Goal: Task Accomplishment & Management: Complete application form

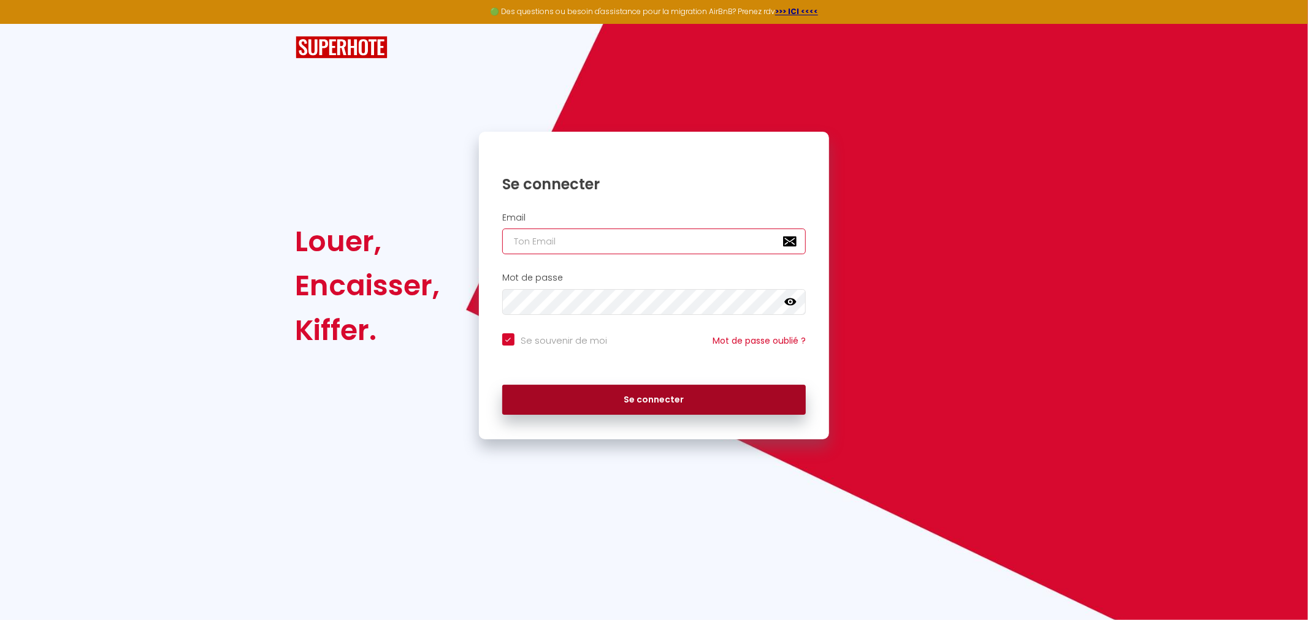
type input "[PERSON_NAME][EMAIL_ADDRESS][DOMAIN_NAME]"
click at [704, 405] on button "Se connecter" at bounding box center [654, 400] width 304 height 31
checkbox input "true"
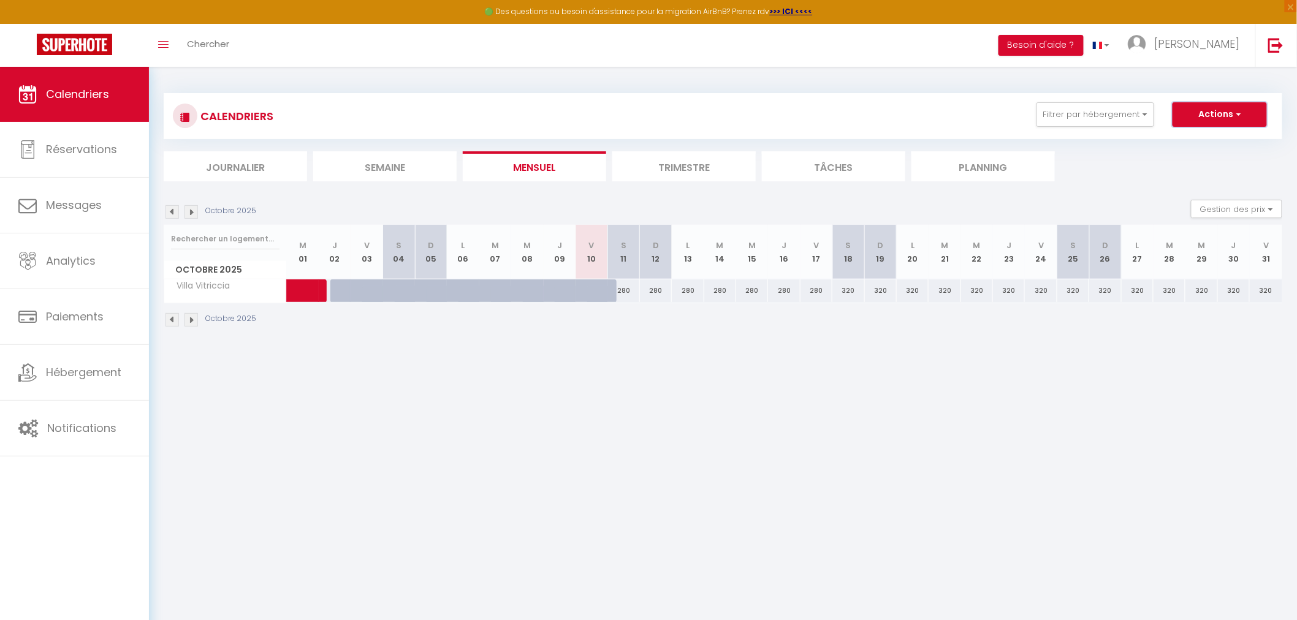
click at [1221, 107] on button "Actions" at bounding box center [1220, 114] width 94 height 25
click at [1219, 143] on link "Nouvelle réservation" at bounding box center [1207, 143] width 107 height 18
select select
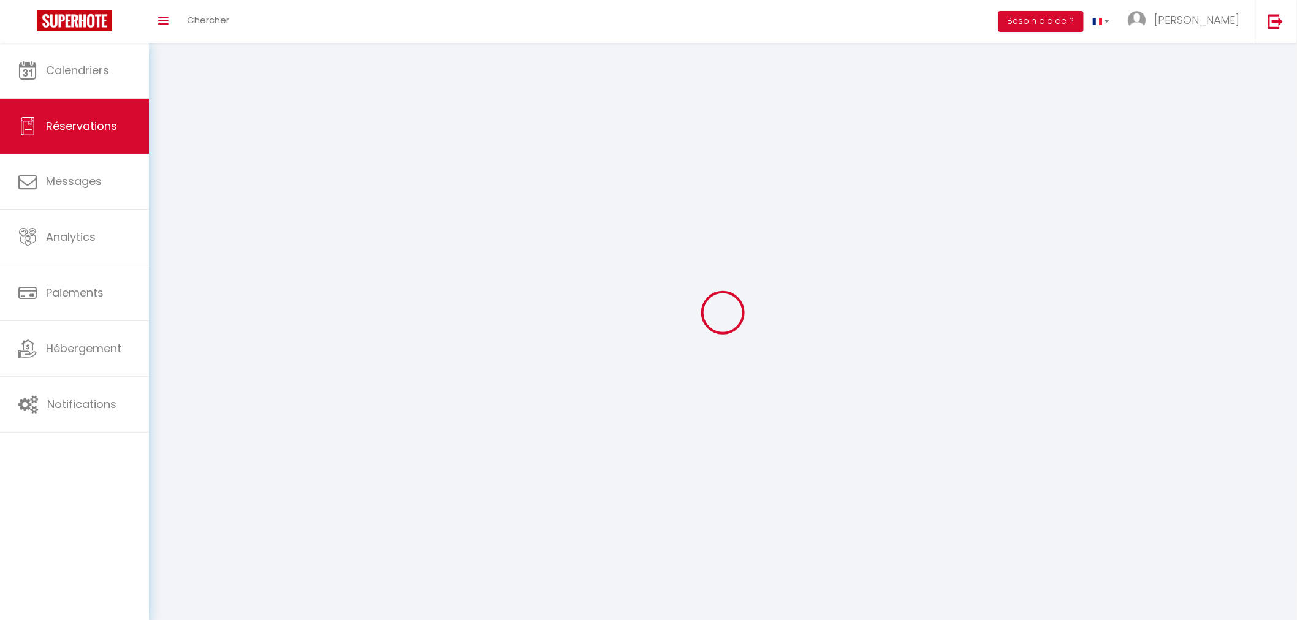
select select
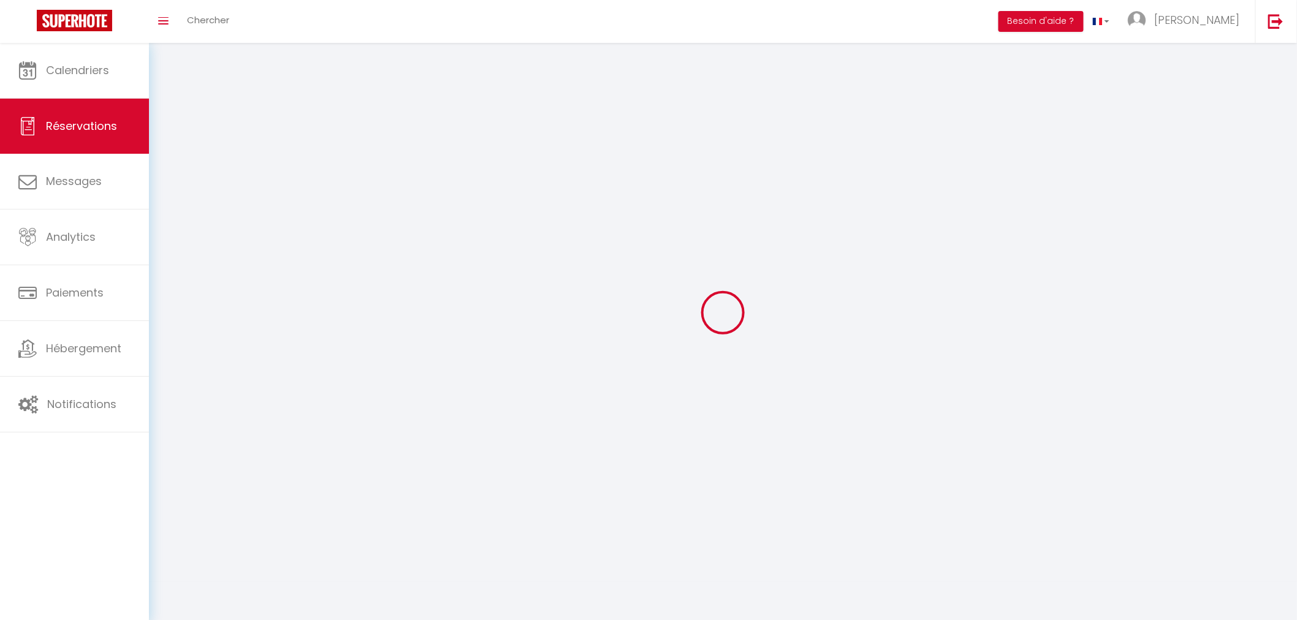
select select
checkbox input "false"
select select
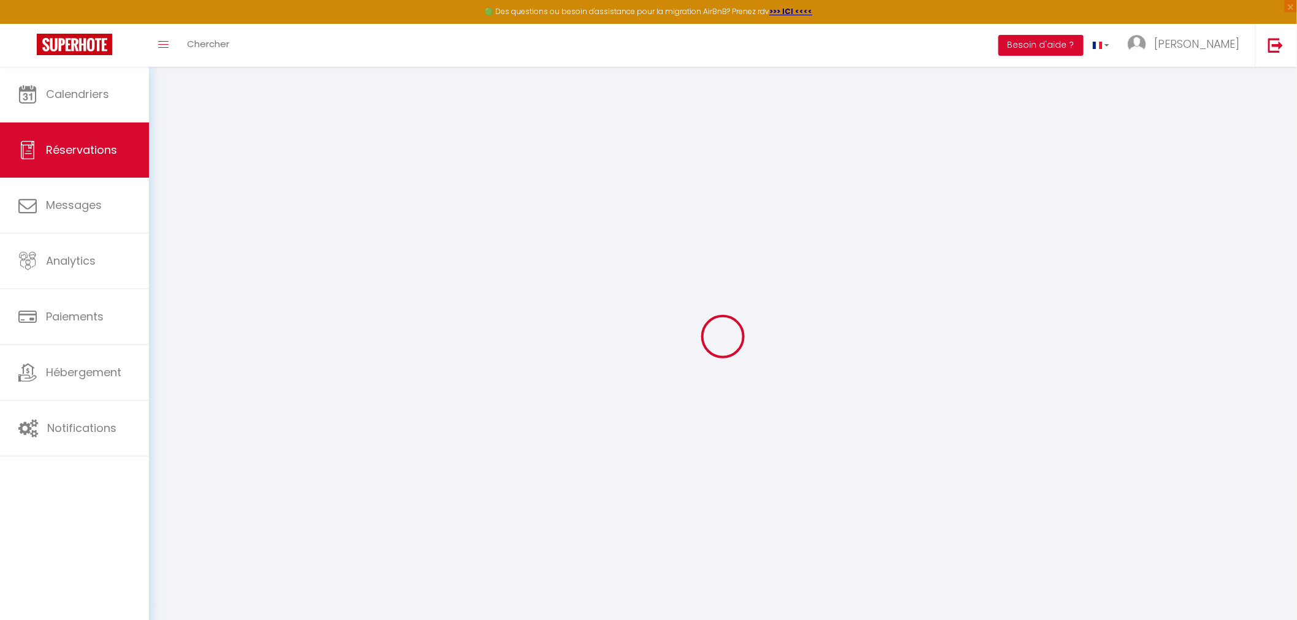
select select
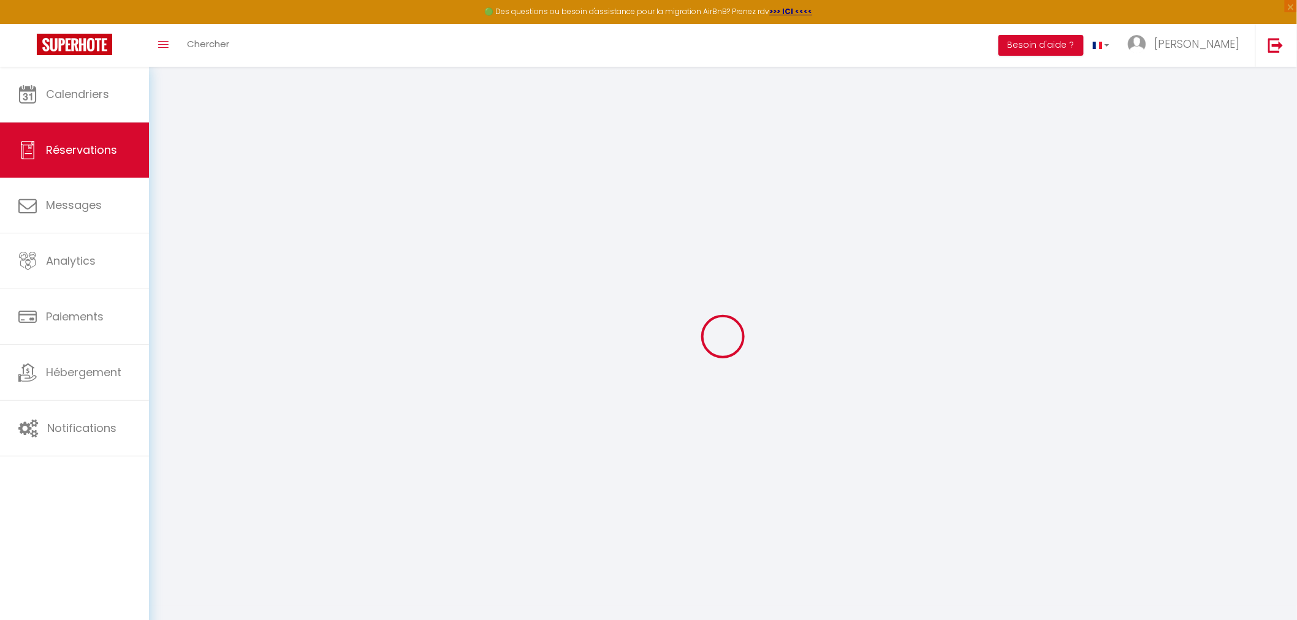
select select
checkbox input "false"
select select
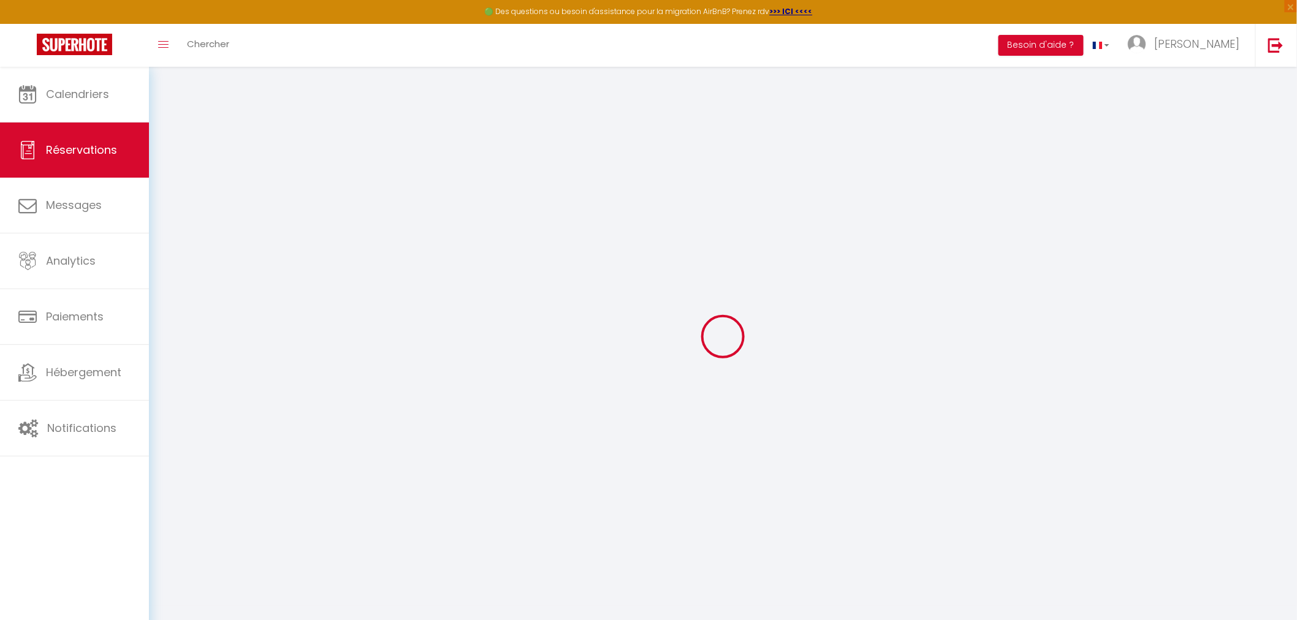
select select
checkbox input "false"
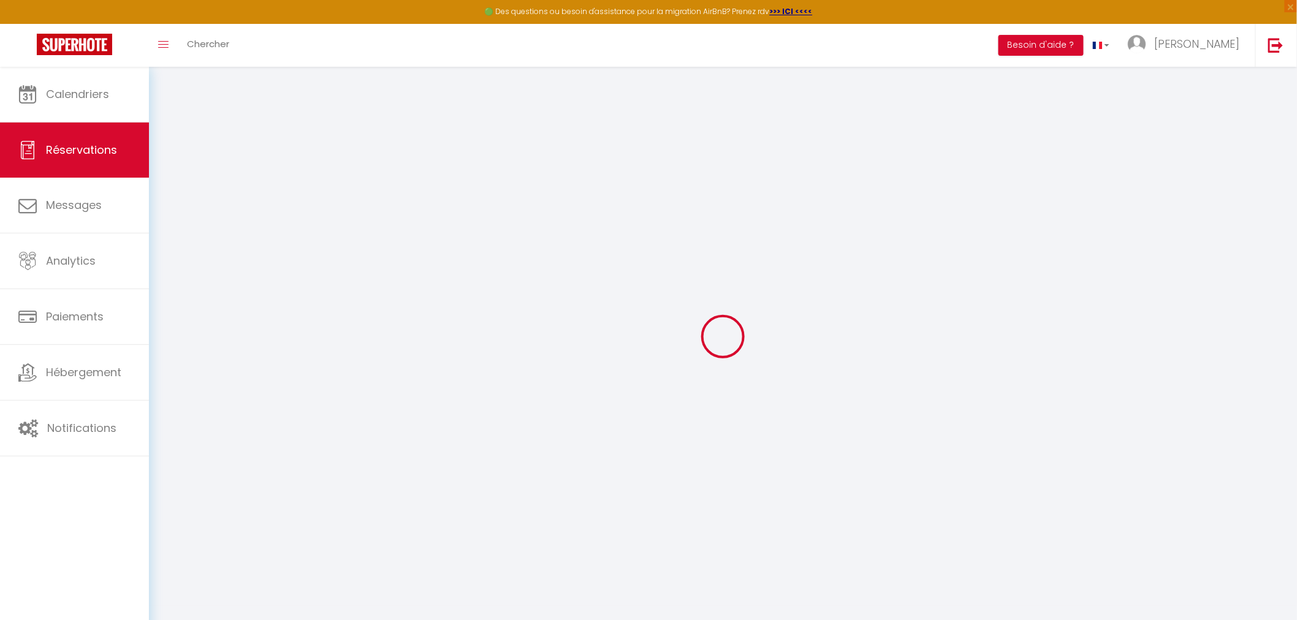
select select
checkbox input "false"
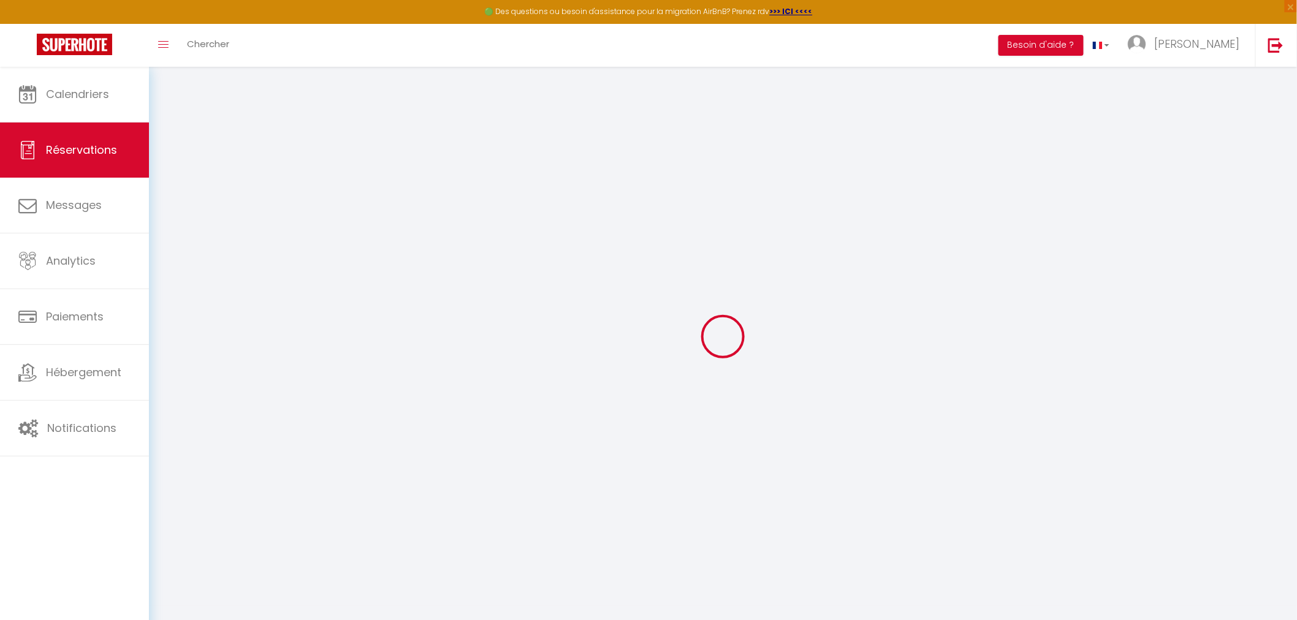
select select
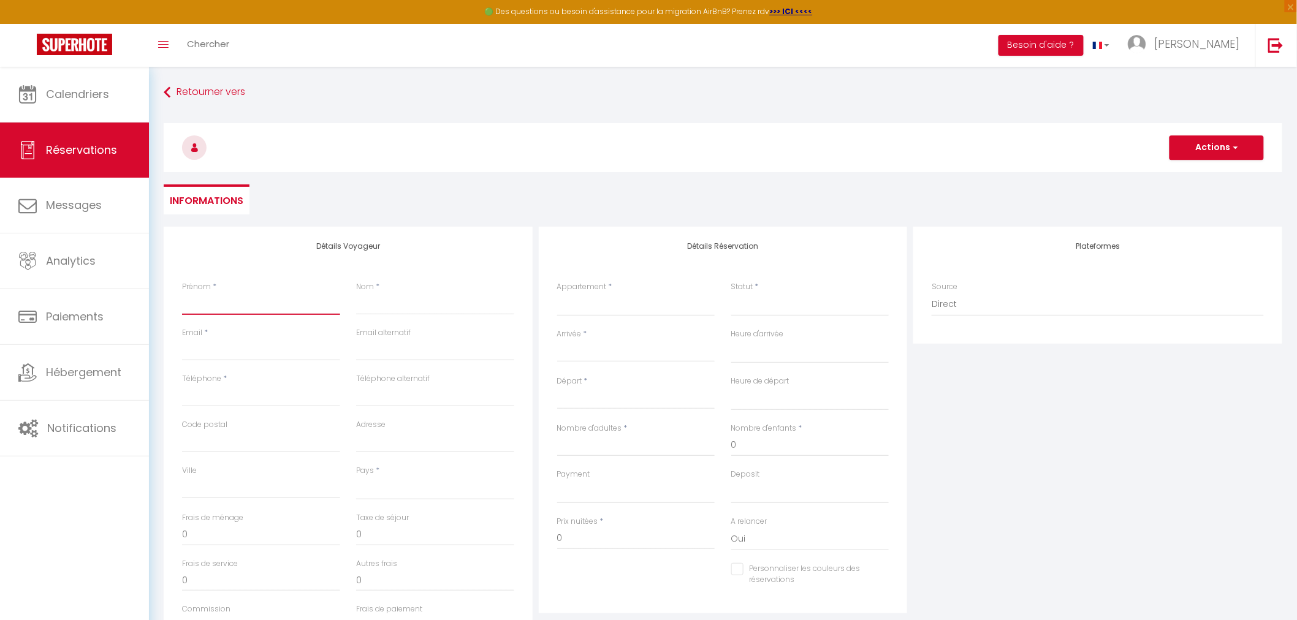
click at [231, 308] on input "Prénom" at bounding box center [261, 304] width 158 height 22
type input "V"
select select
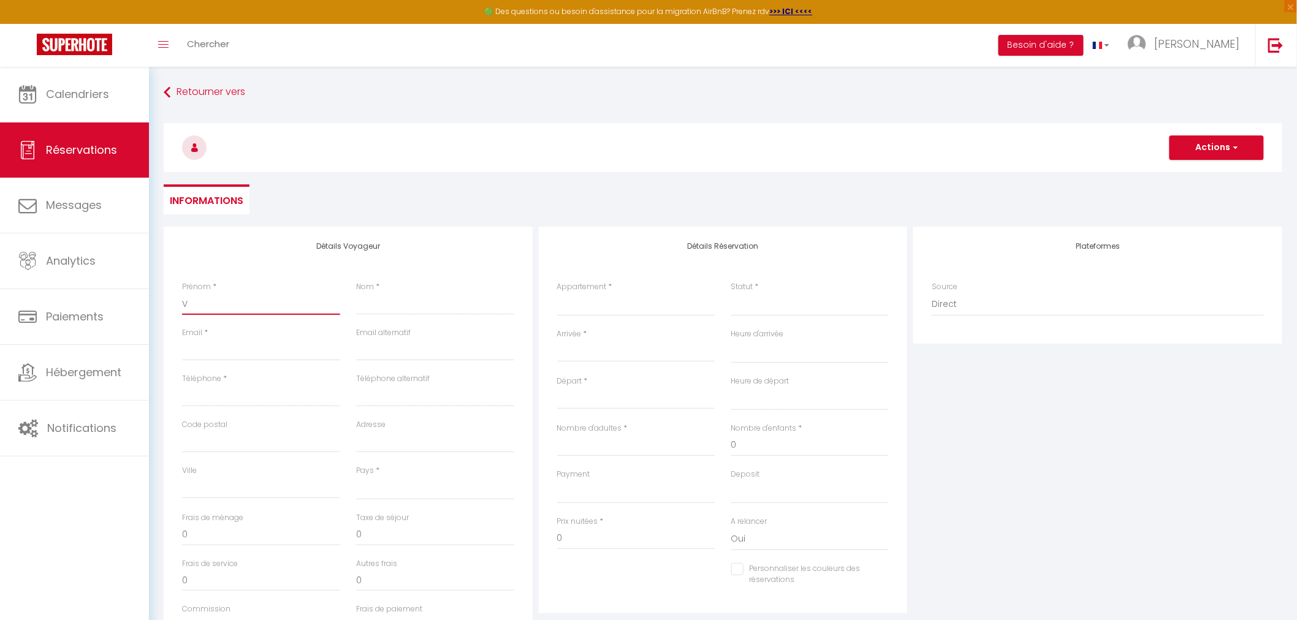
select select
checkbox input "false"
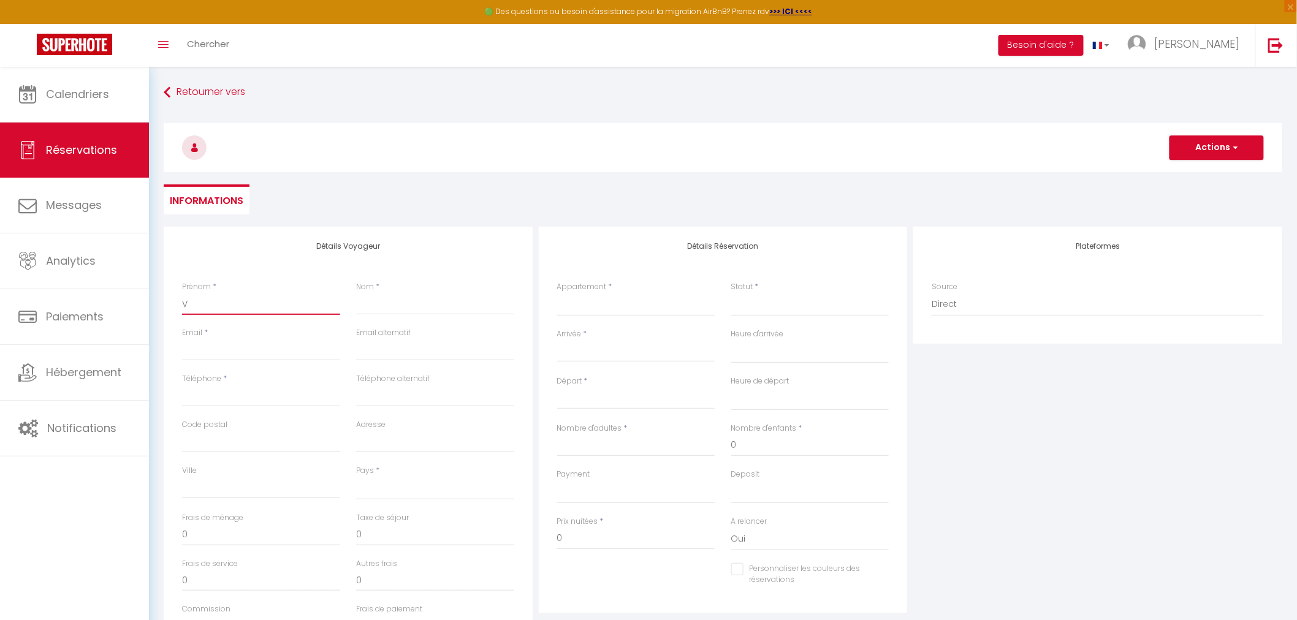
type input "VI"
select select
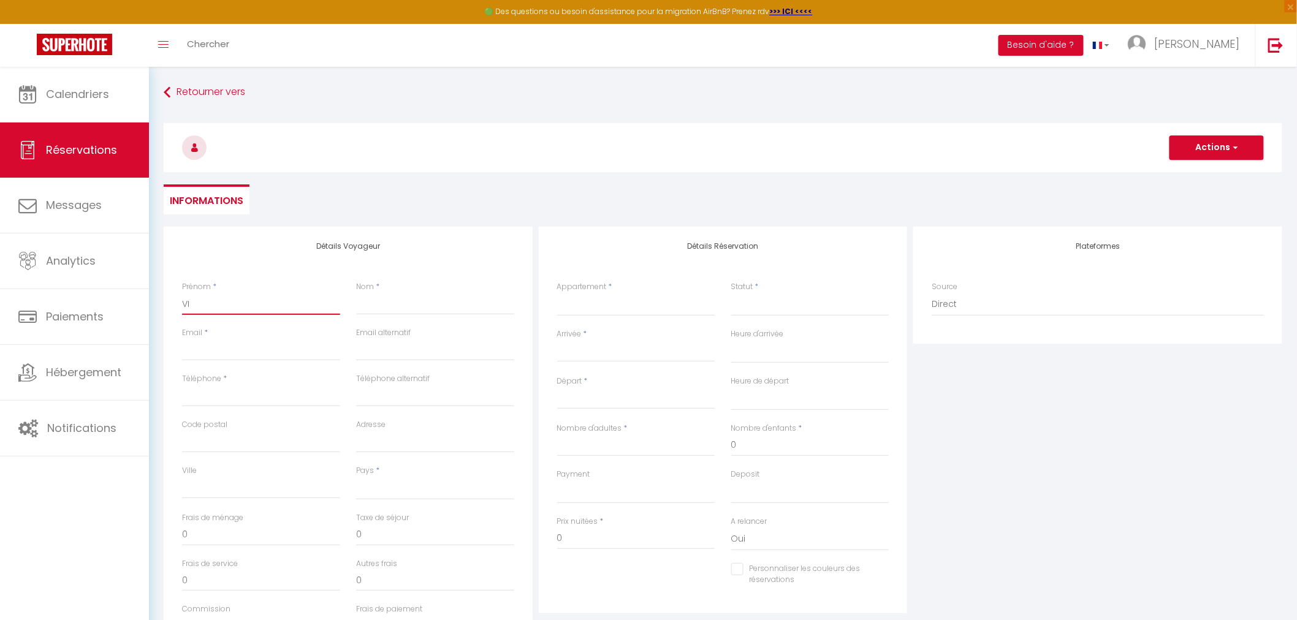
select select
checkbox input "false"
type input "VIN"
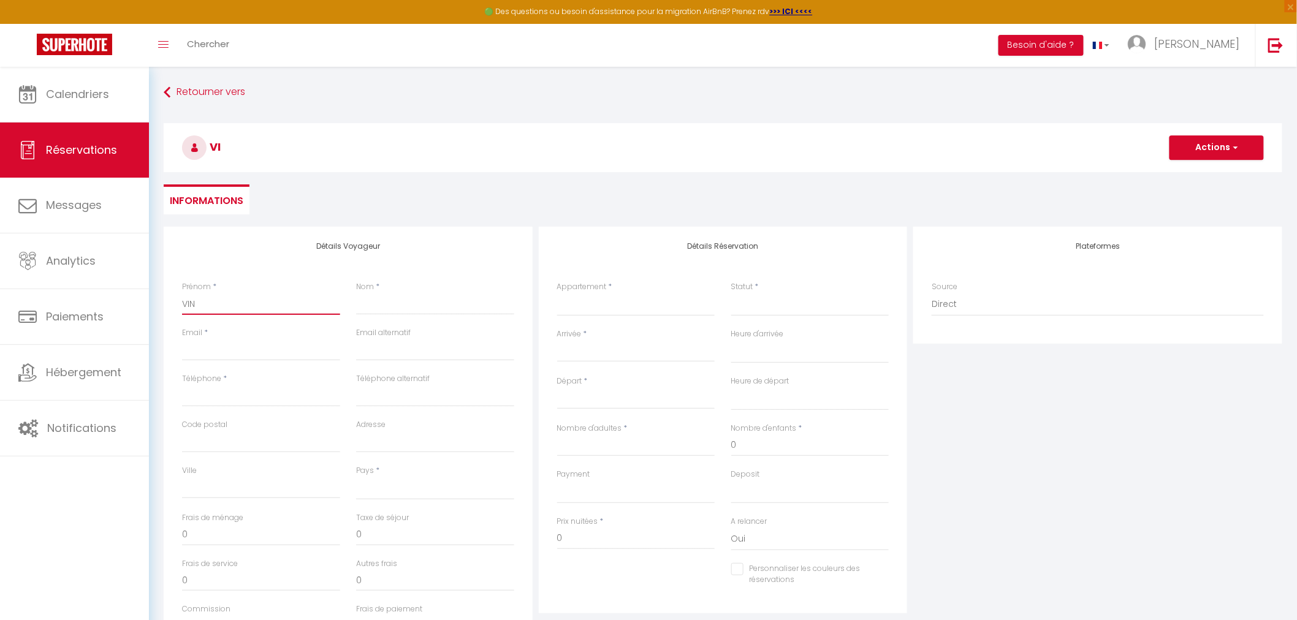
select select
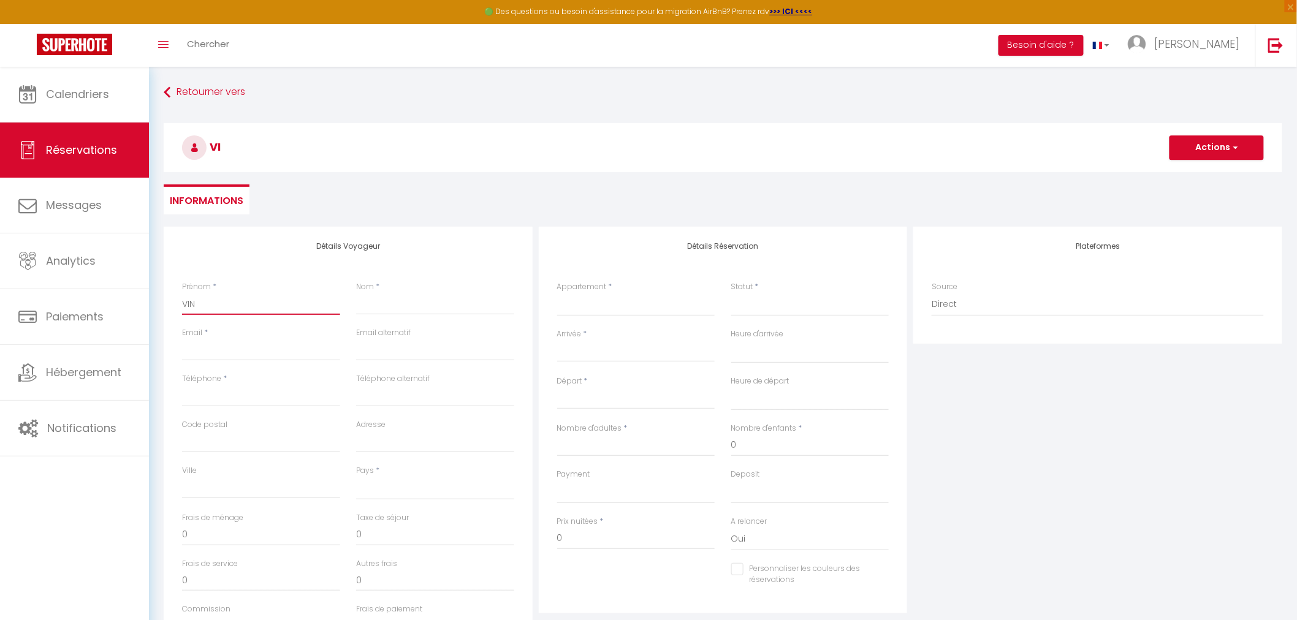
select select
checkbox input "false"
type input "VINH"
select select
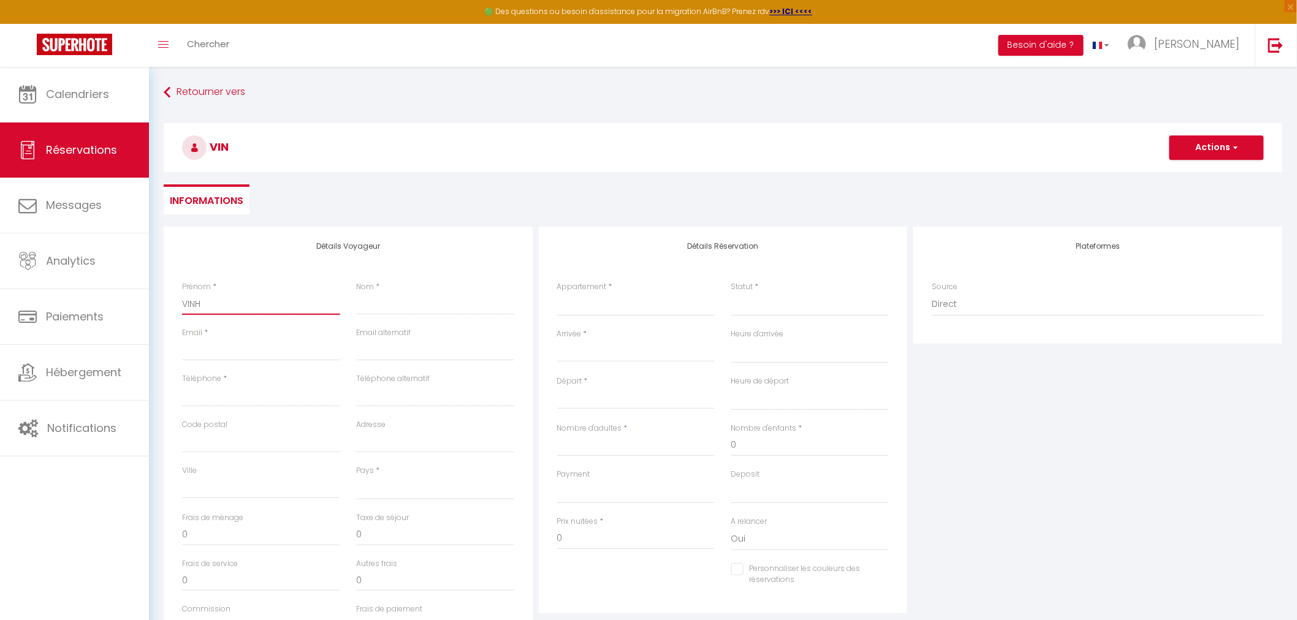
select select
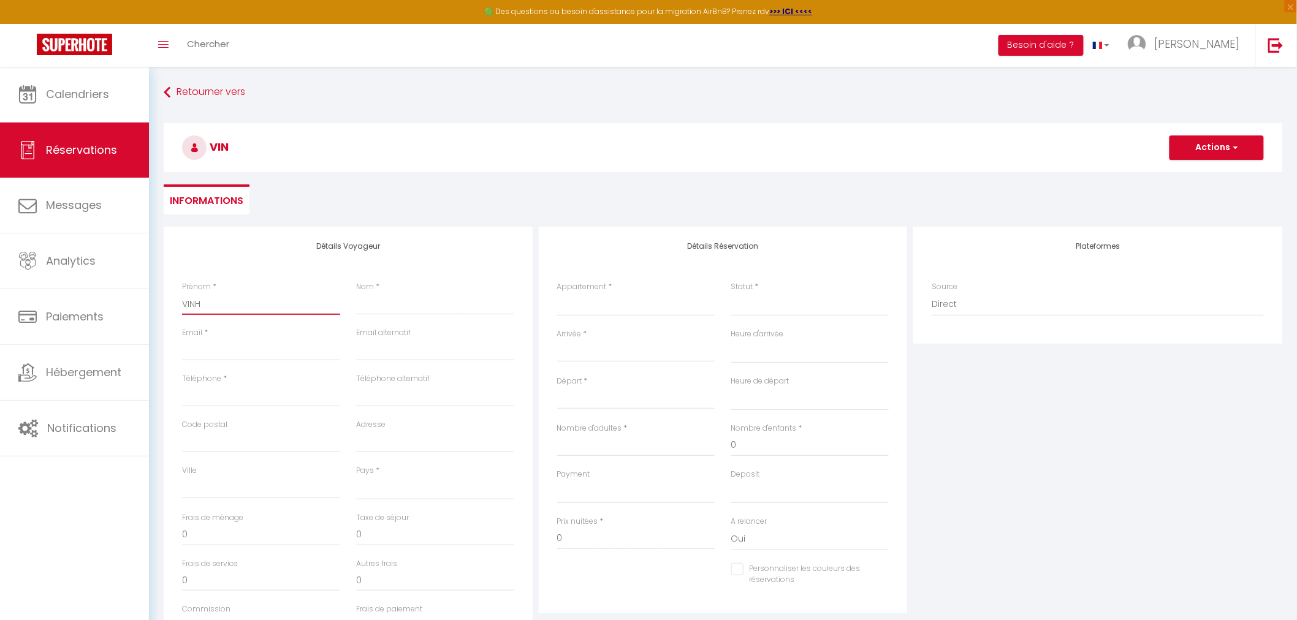
select select
checkbox input "false"
type input "VINH"
type input "V"
select select
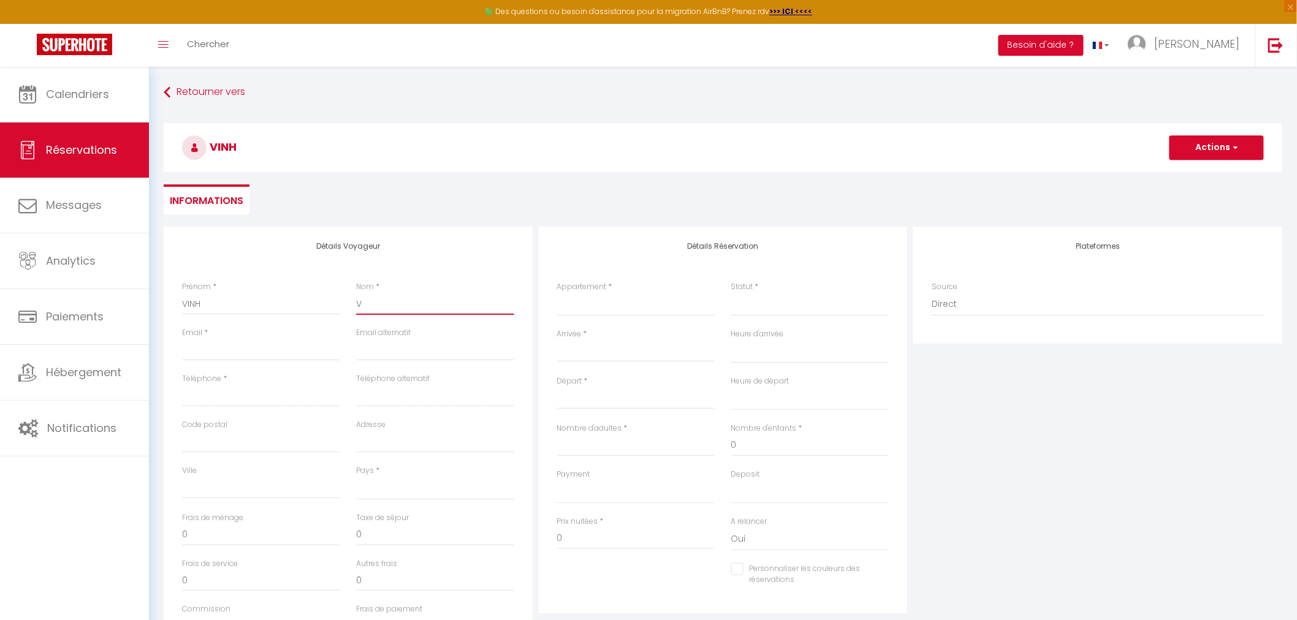
select select
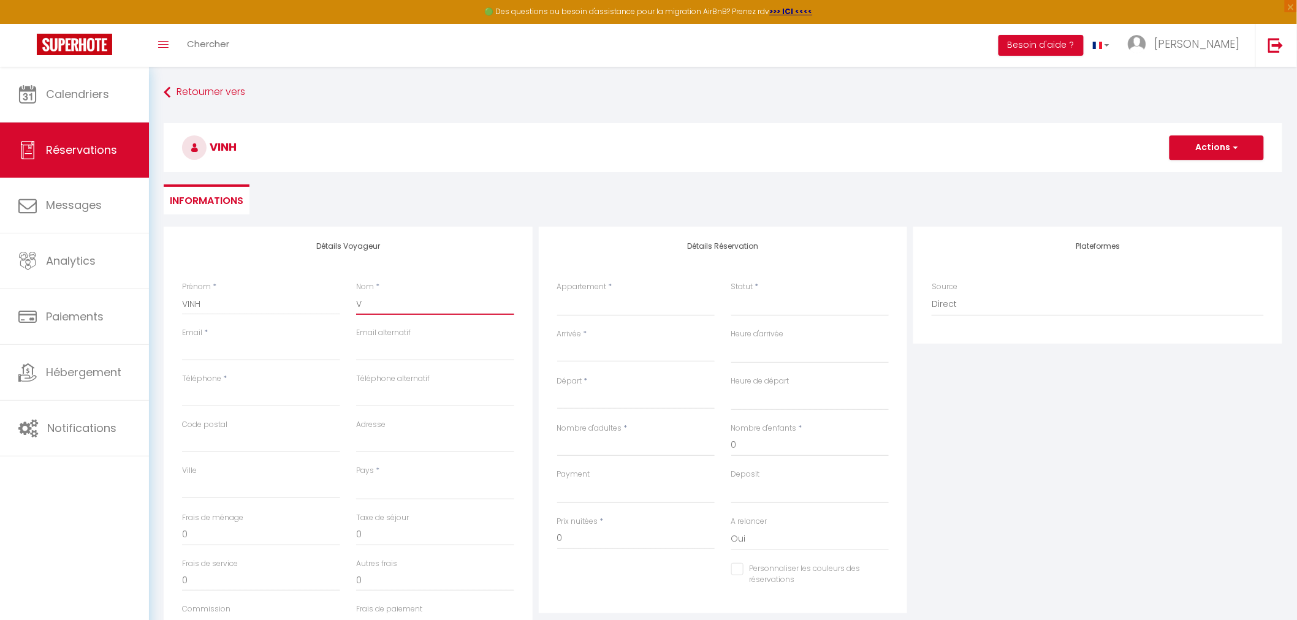
select select
checkbox input "false"
type input "VU"
select select
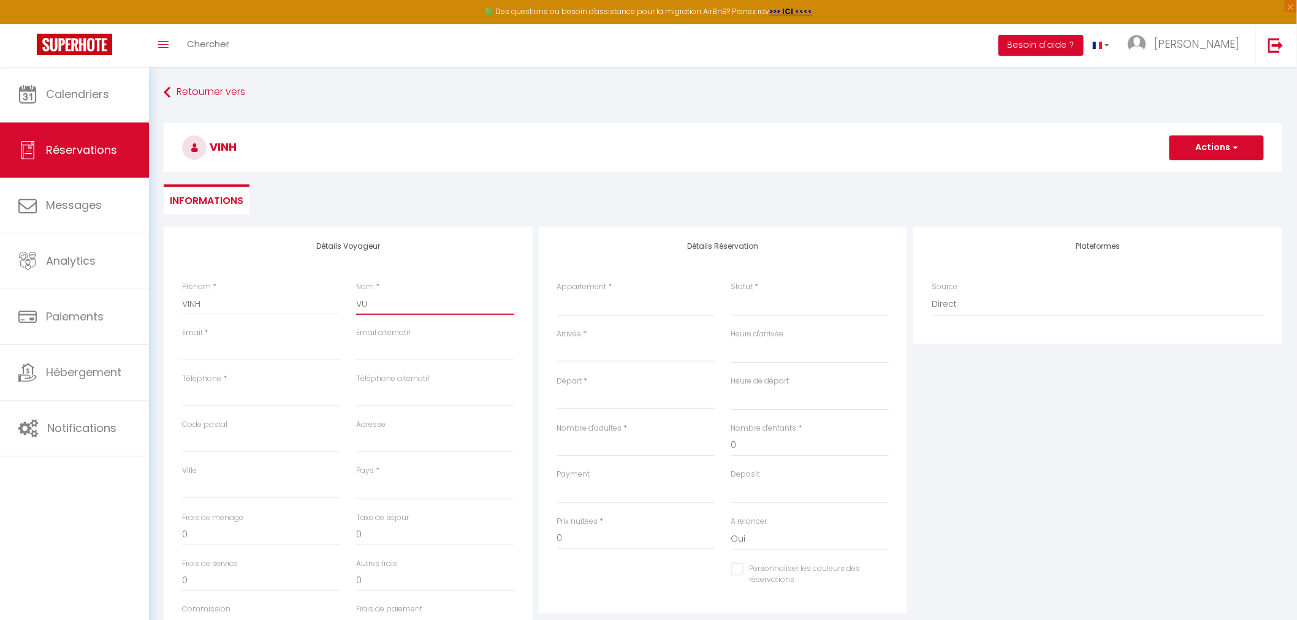
select select
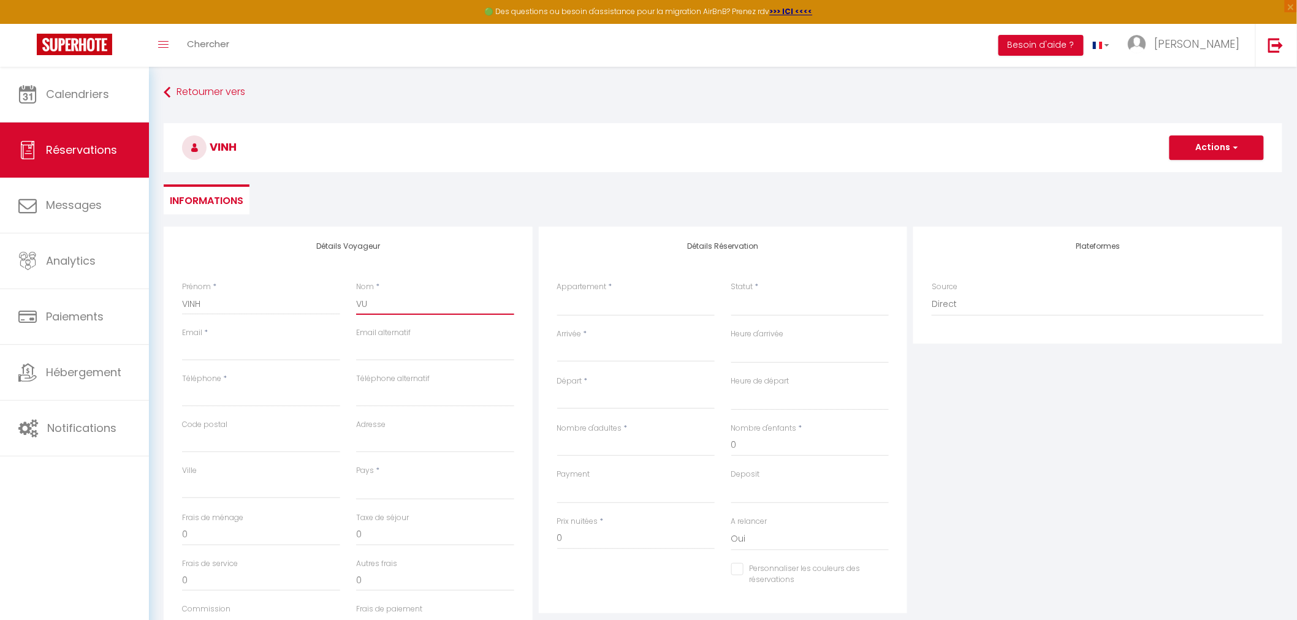
checkbox input "false"
type input "VU"
select select
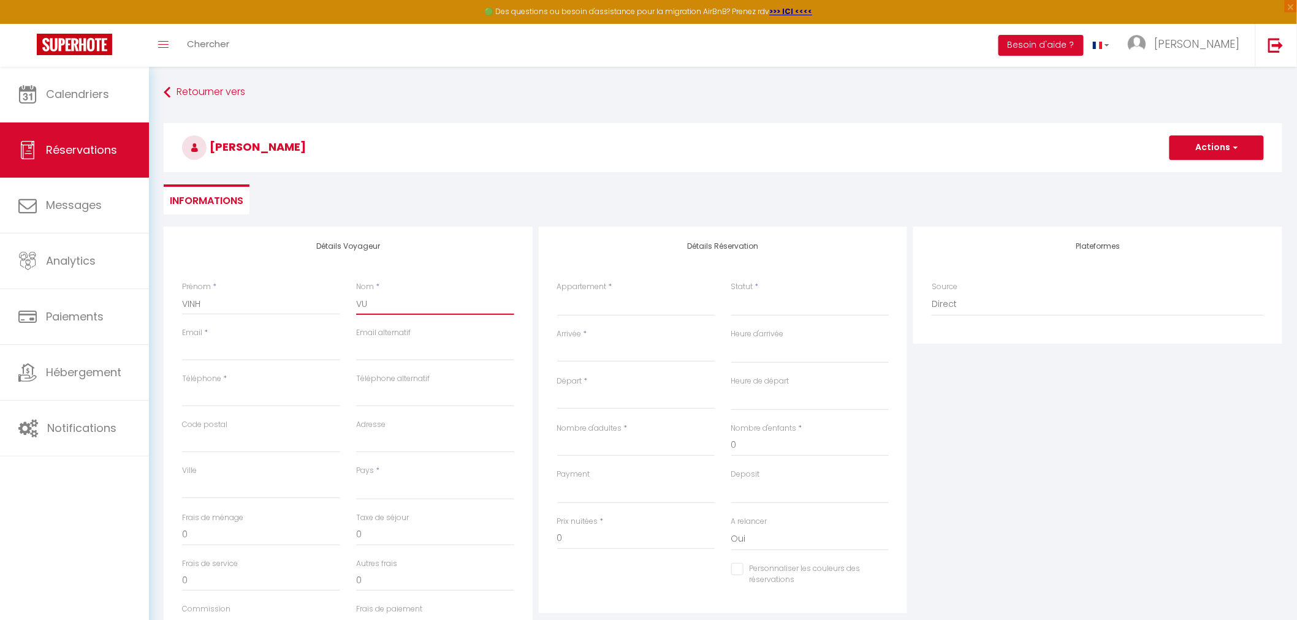
select select
checkbox input "false"
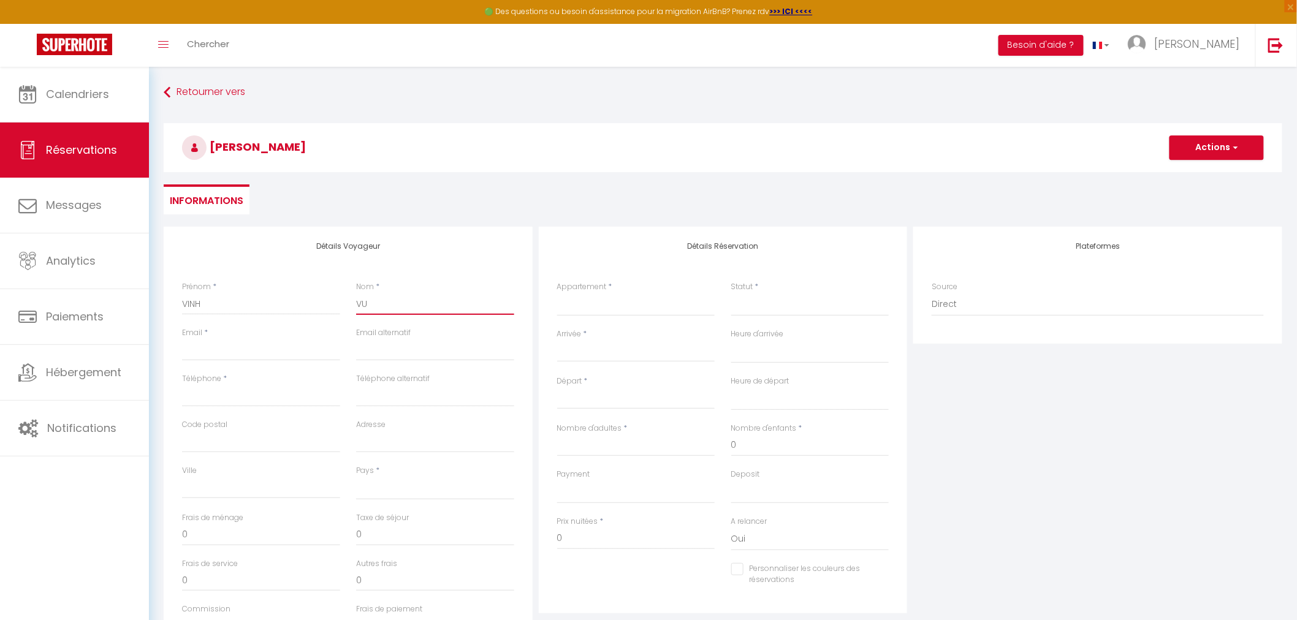
type input "VU H"
select select
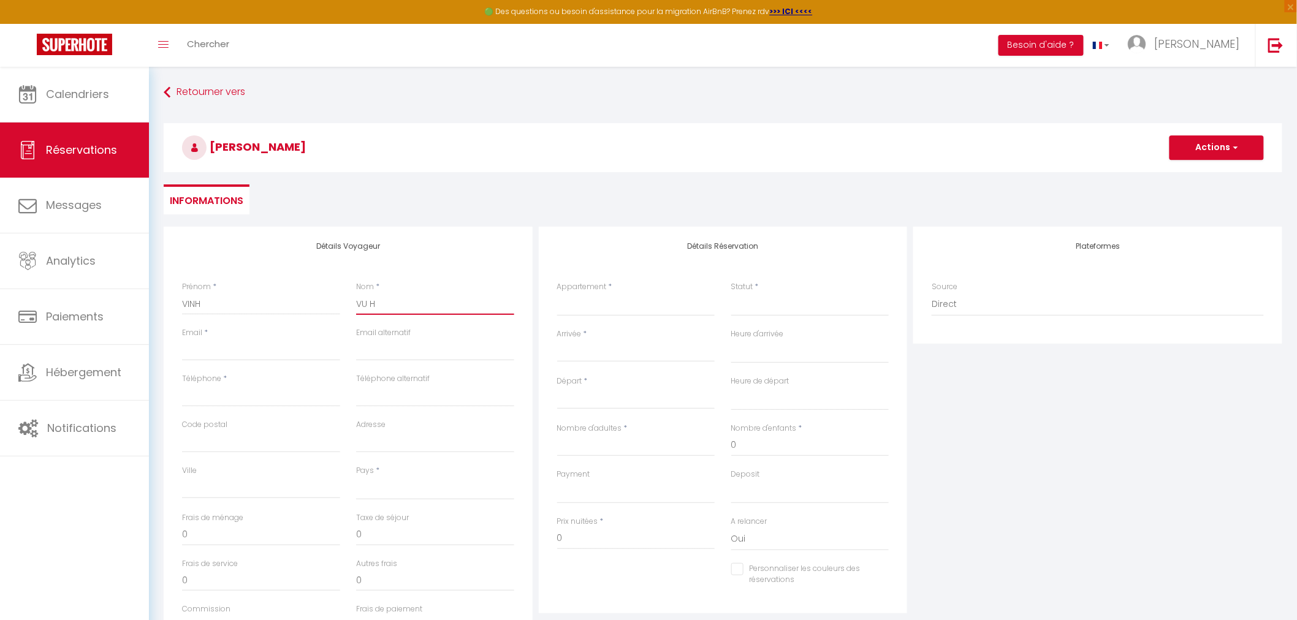
select select
checkbox input "false"
type input "VU HO"
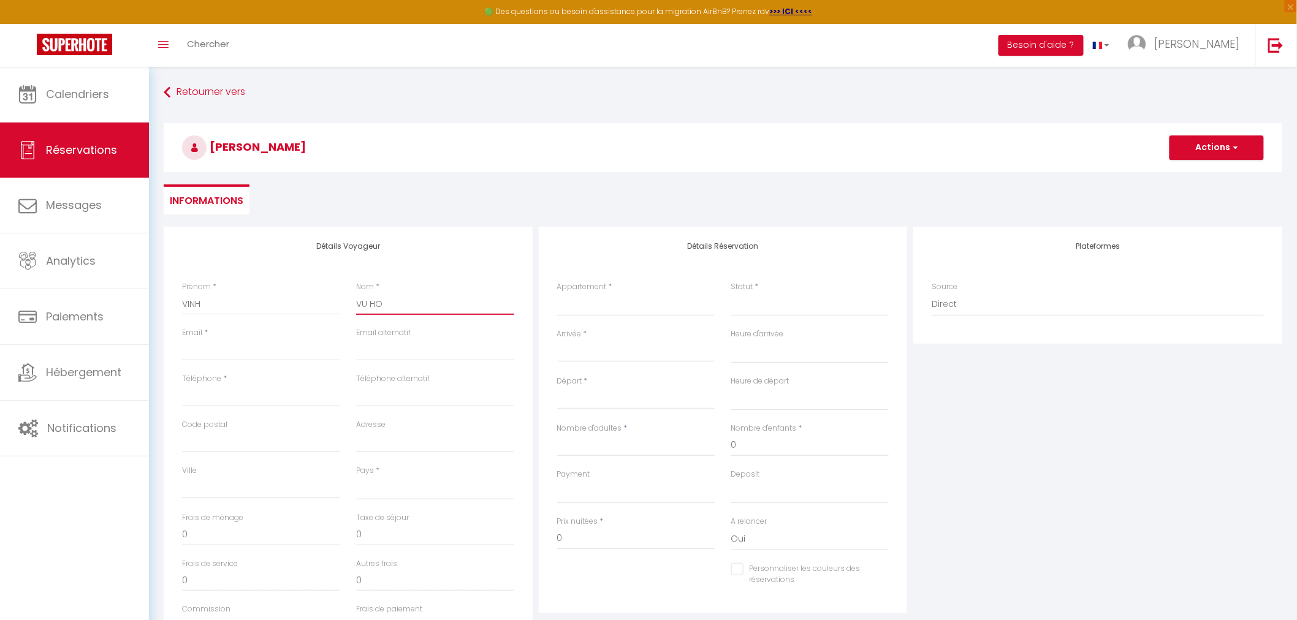
select select
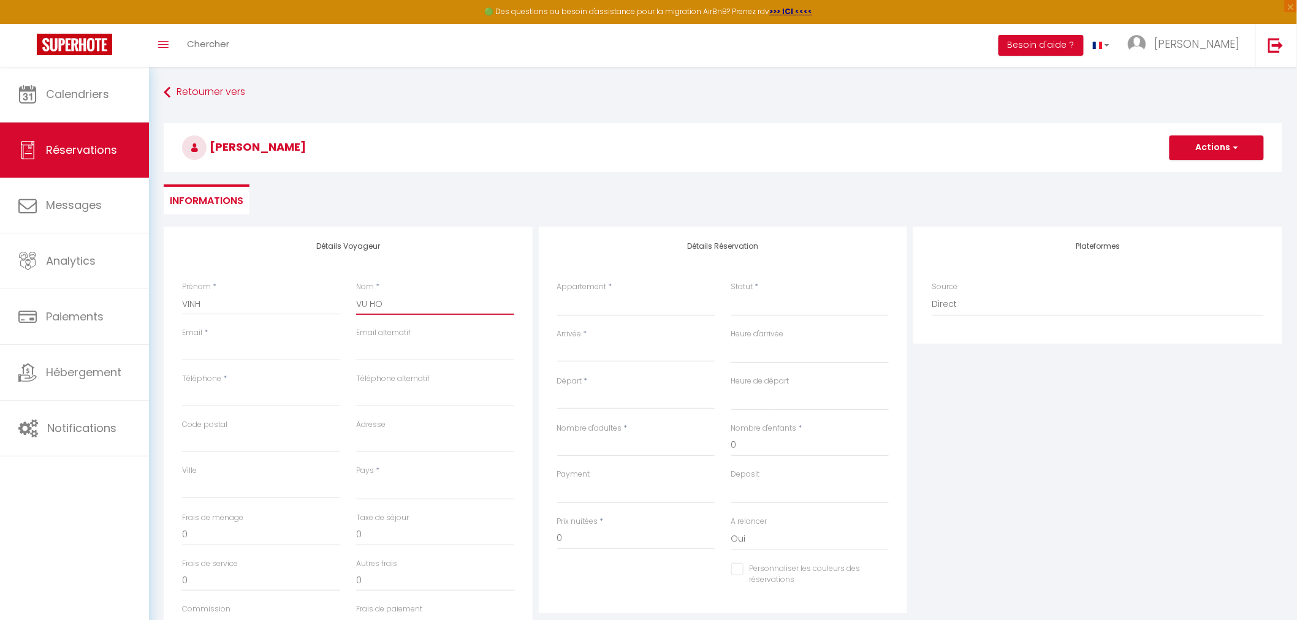
select select
checkbox input "false"
type input "VU HON"
select select
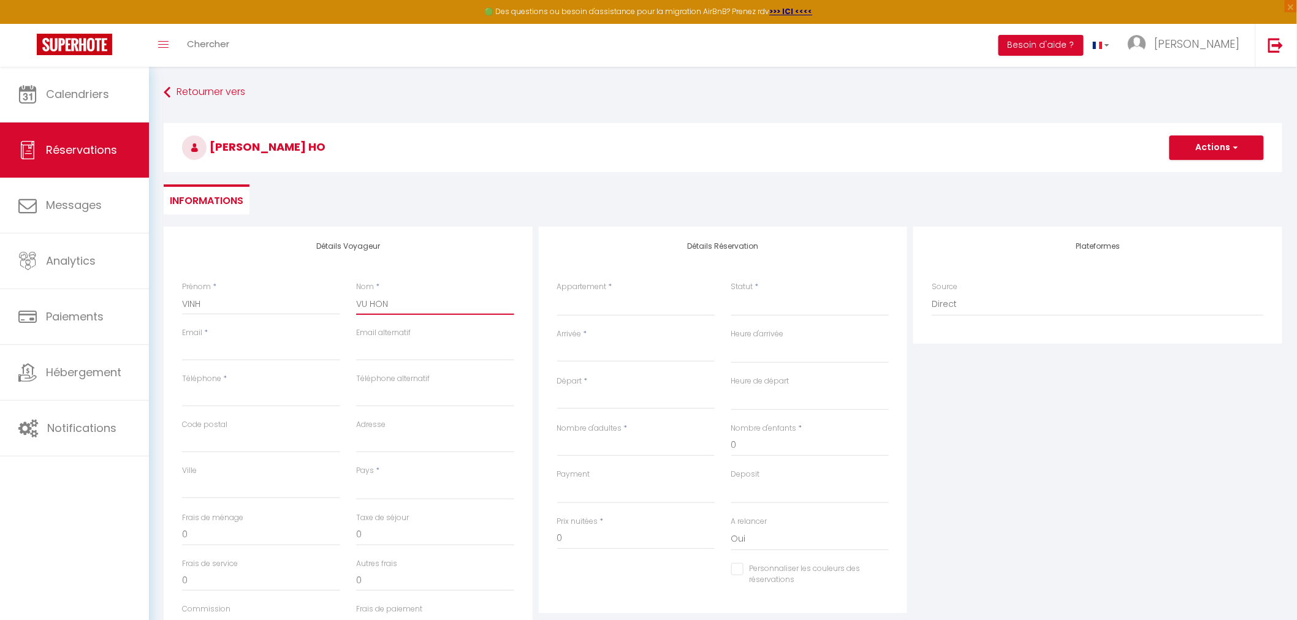
select select
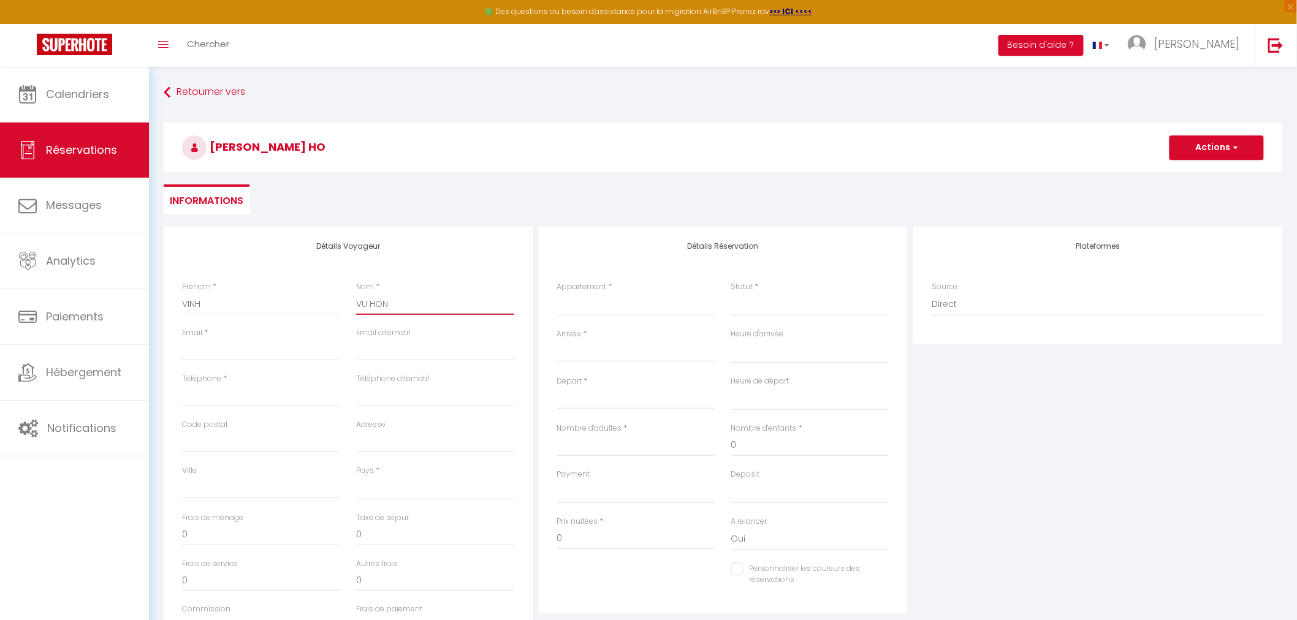
select select
checkbox input "false"
type input "[PERSON_NAME]"
select select
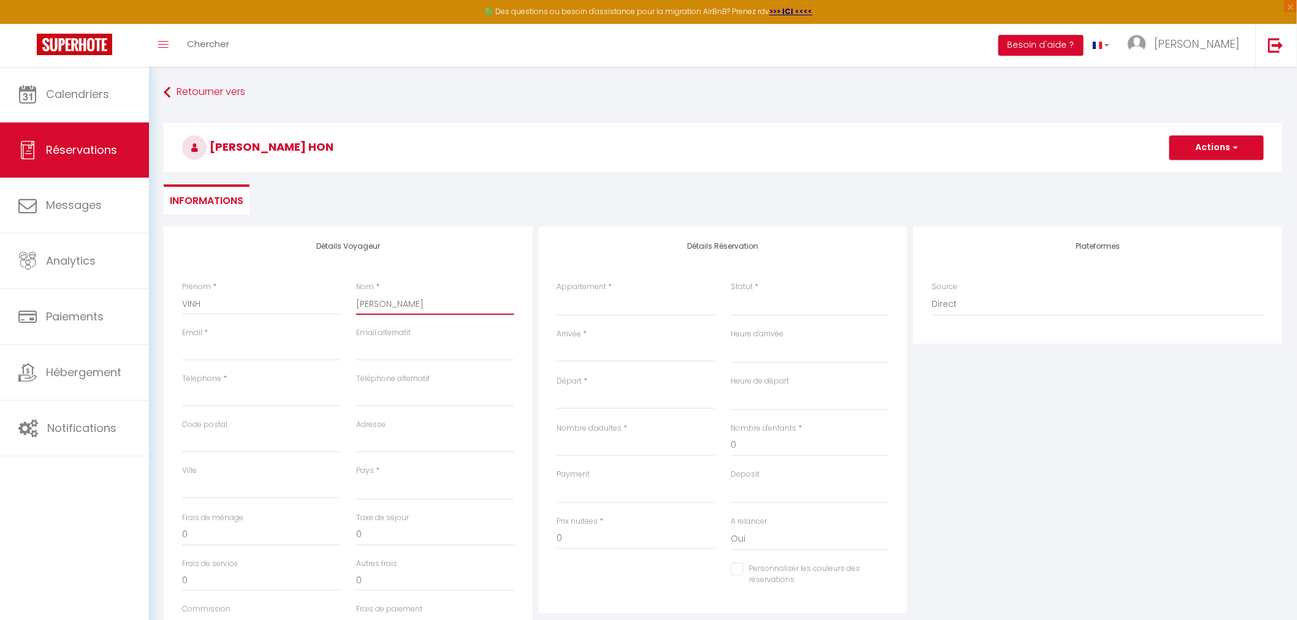
select select
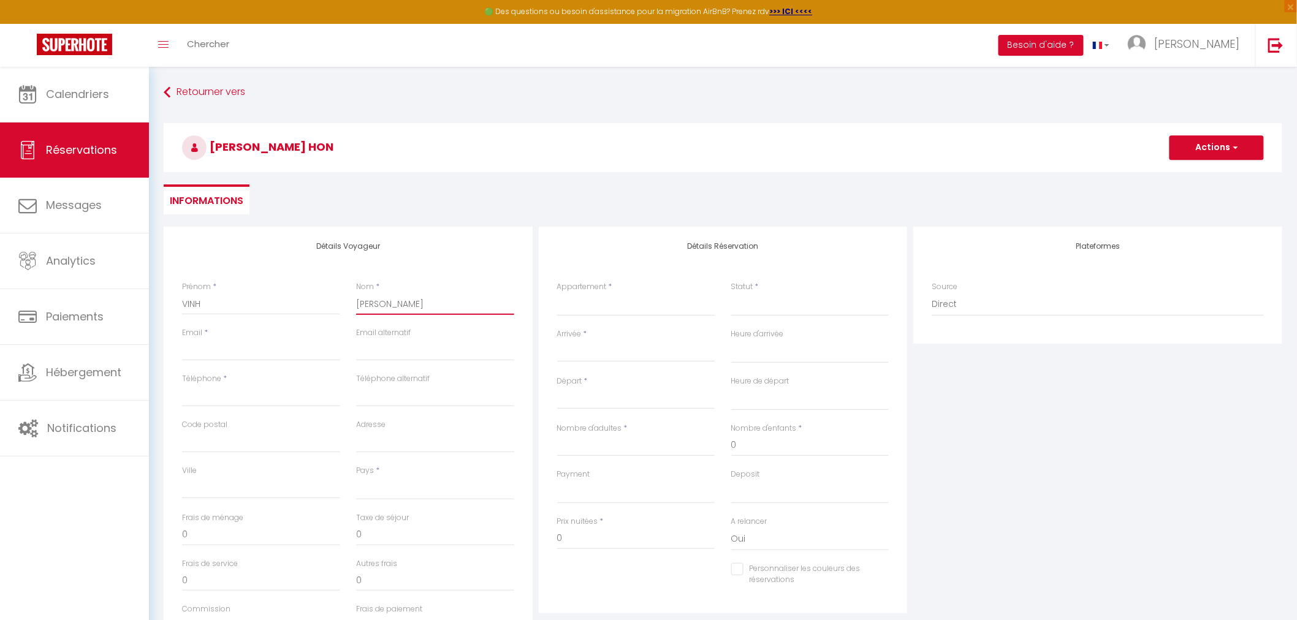
checkbox input "false"
type input "[PERSON_NAME]"
click at [238, 353] on input "Email client" at bounding box center [261, 350] width 158 height 22
type input "m"
select select
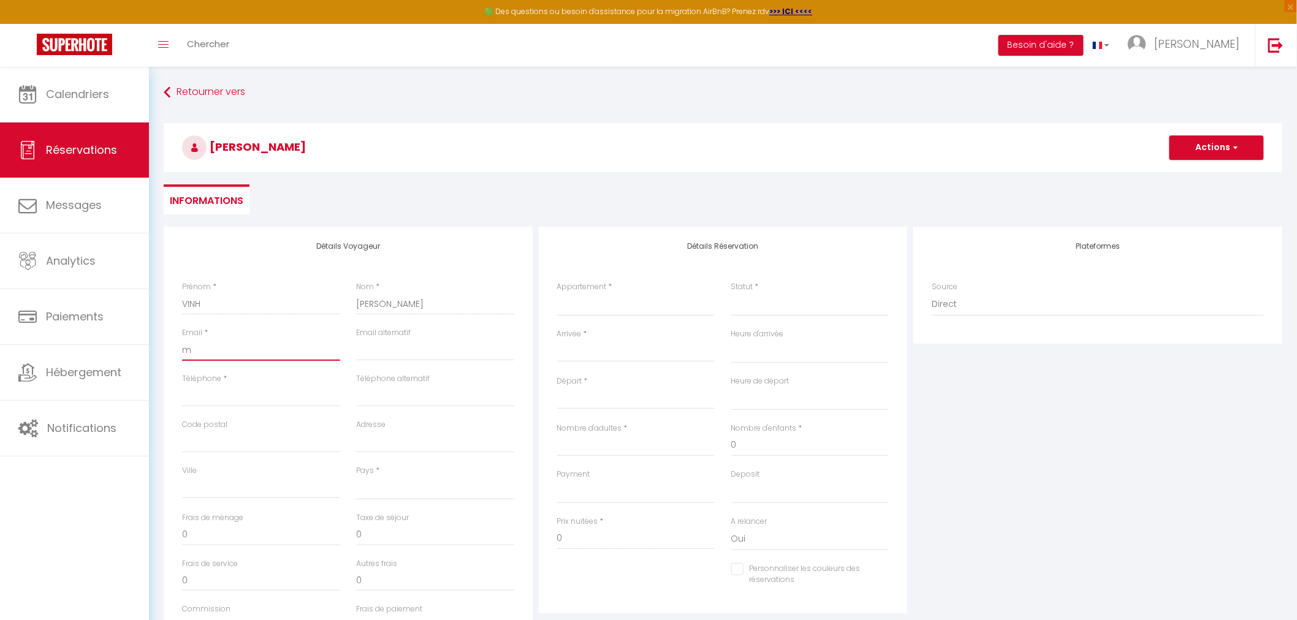
select select
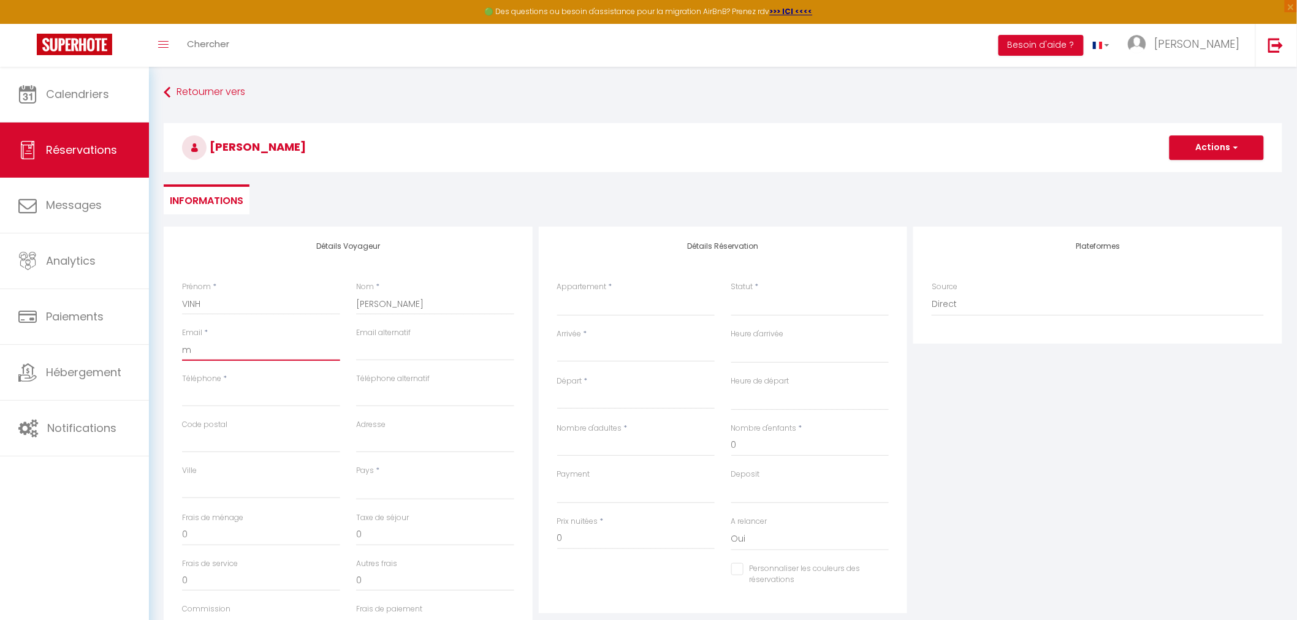
select select
checkbox input "false"
type input "me"
select select
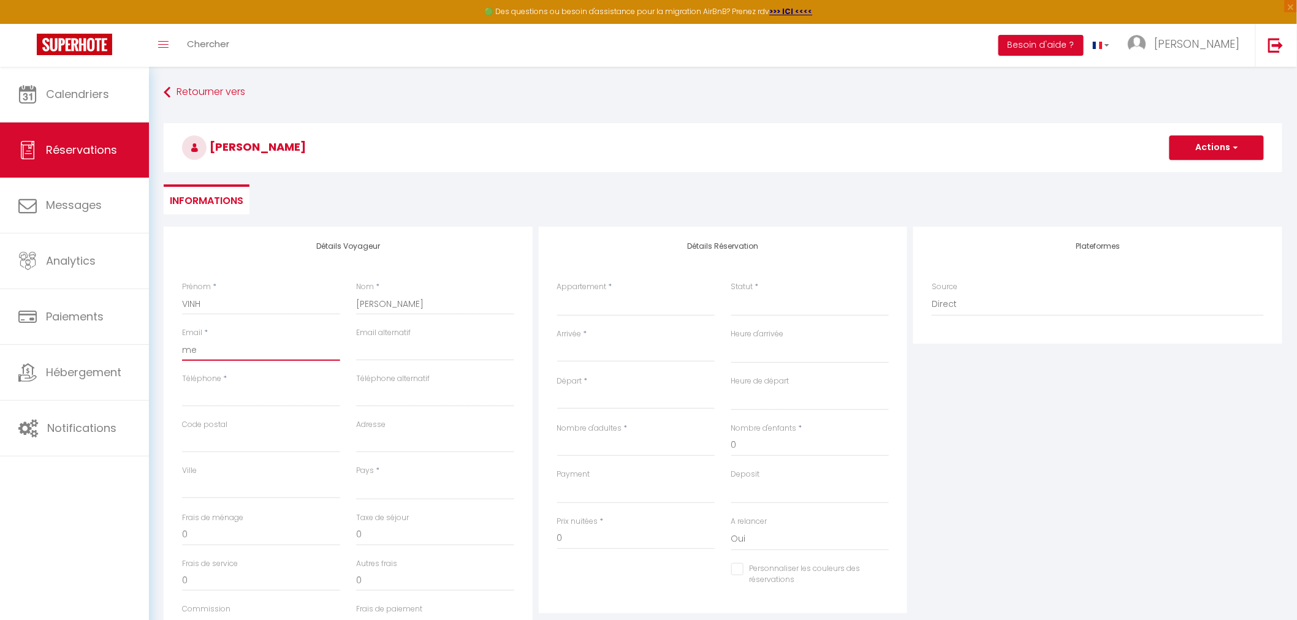
select select
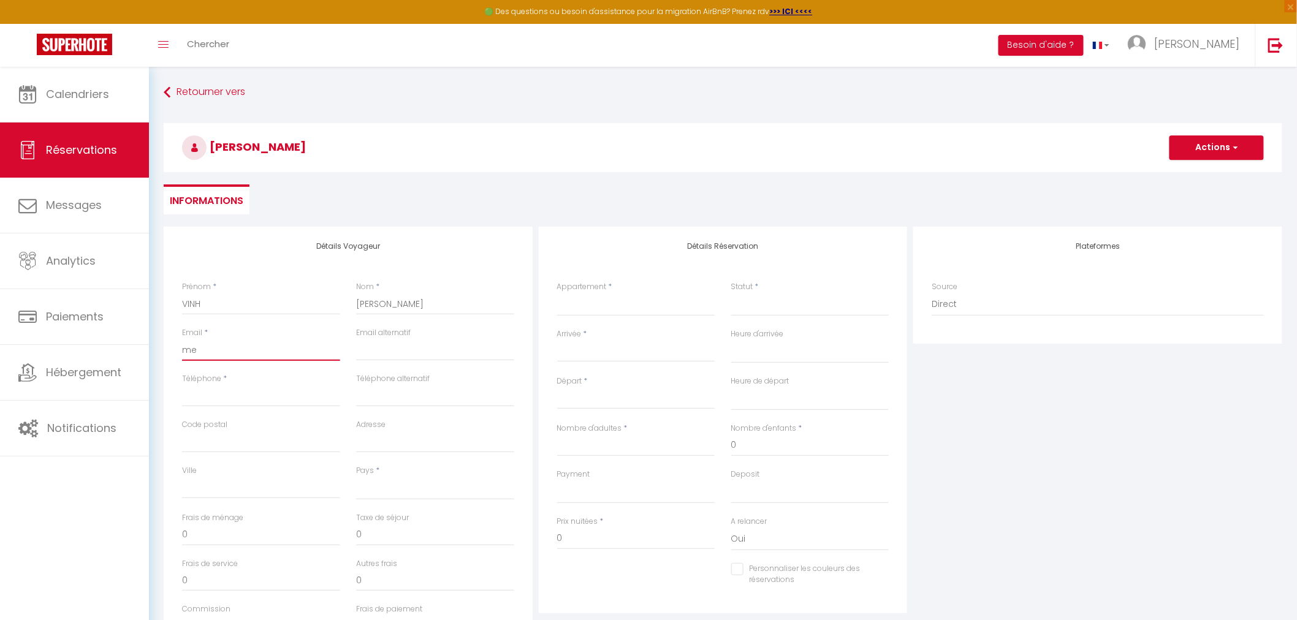
checkbox input "false"
type input "mel"
select select
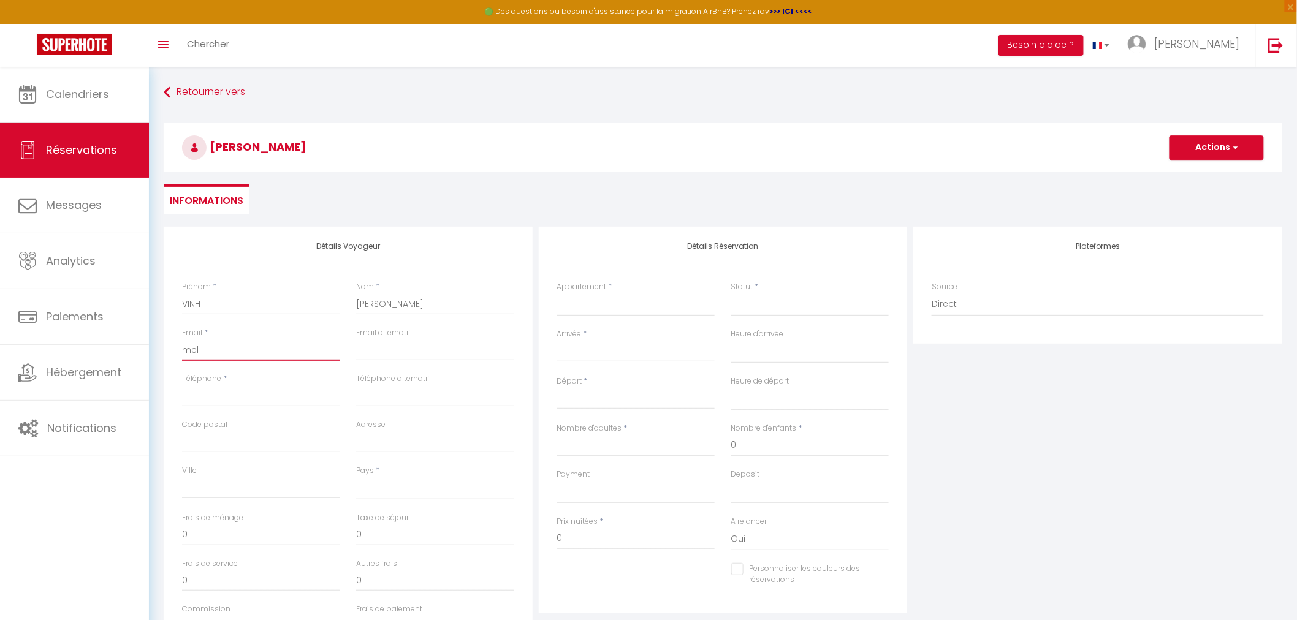
select select
checkbox input "false"
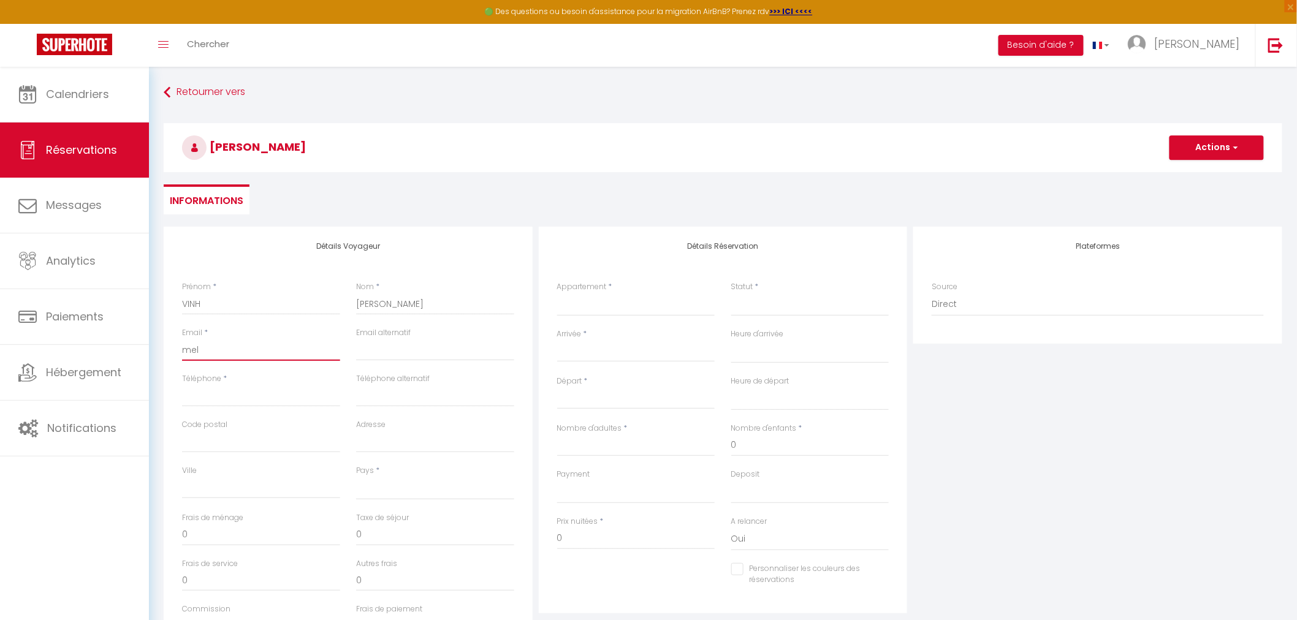
type input "melv"
select select
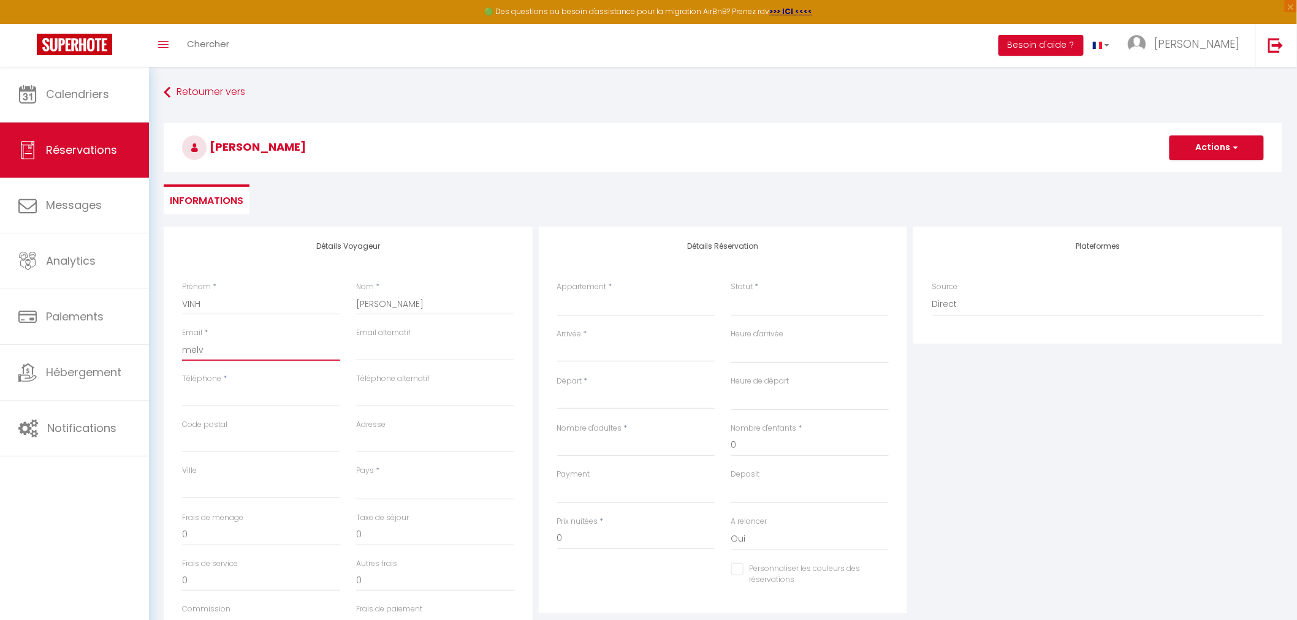
select select
checkbox input "false"
type input "melvi"
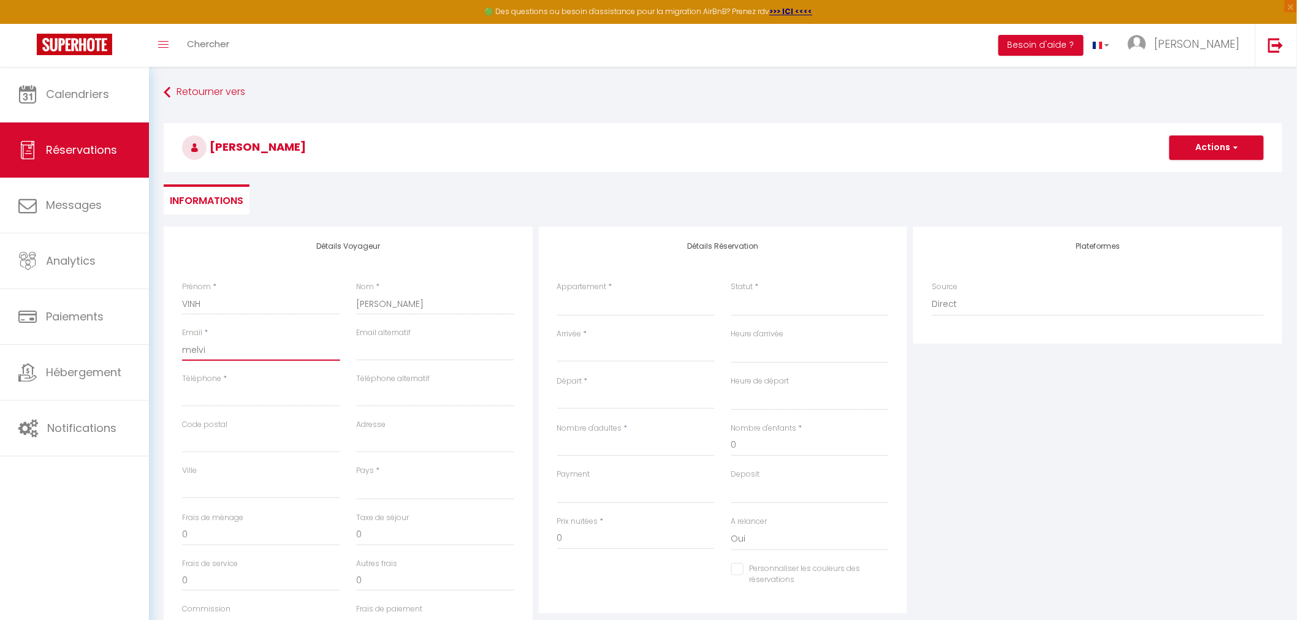
select select
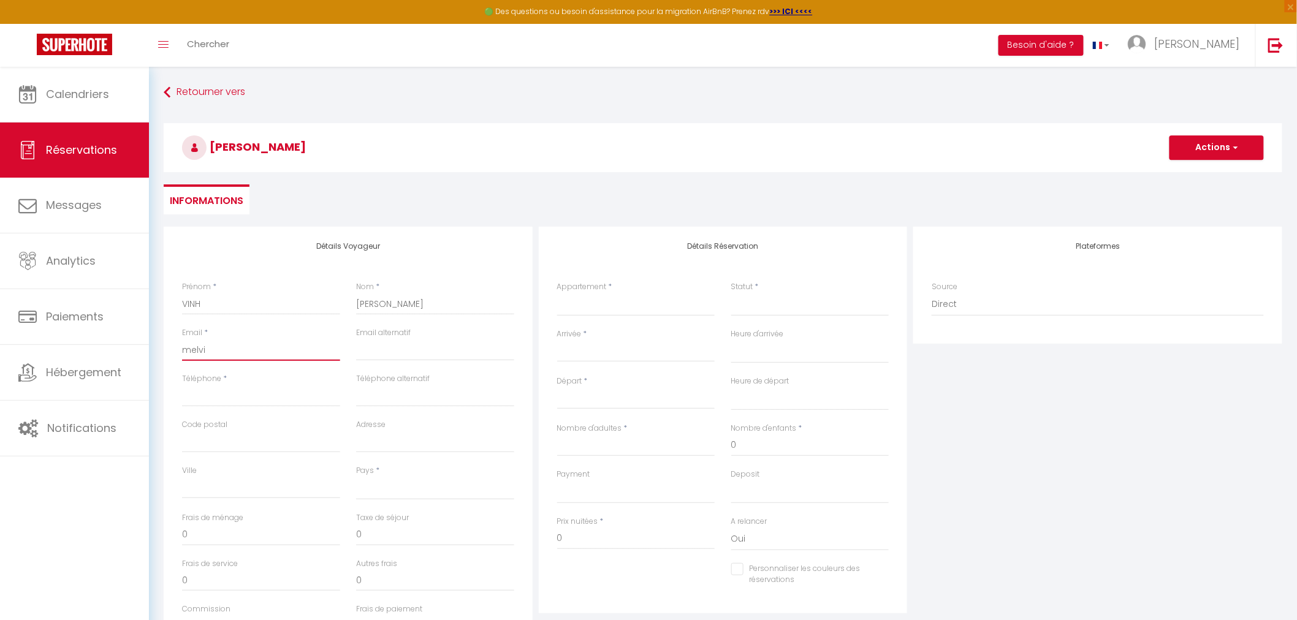
select select
checkbox input "false"
type input "[PERSON_NAME]"
select select
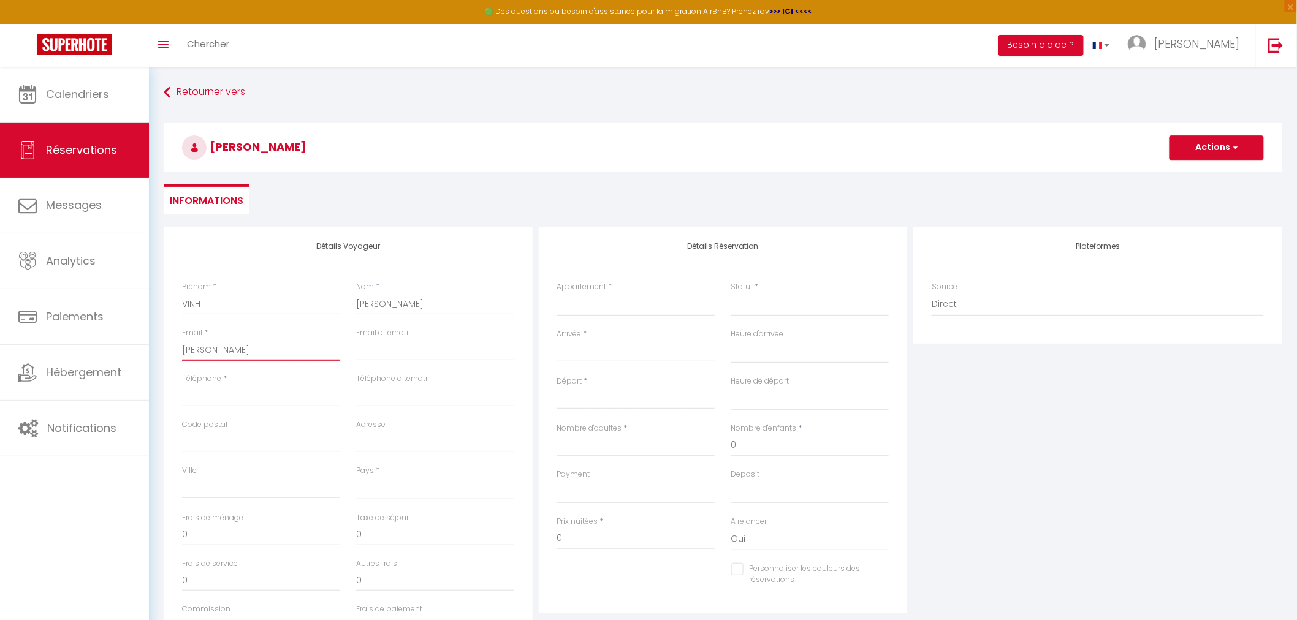
select select
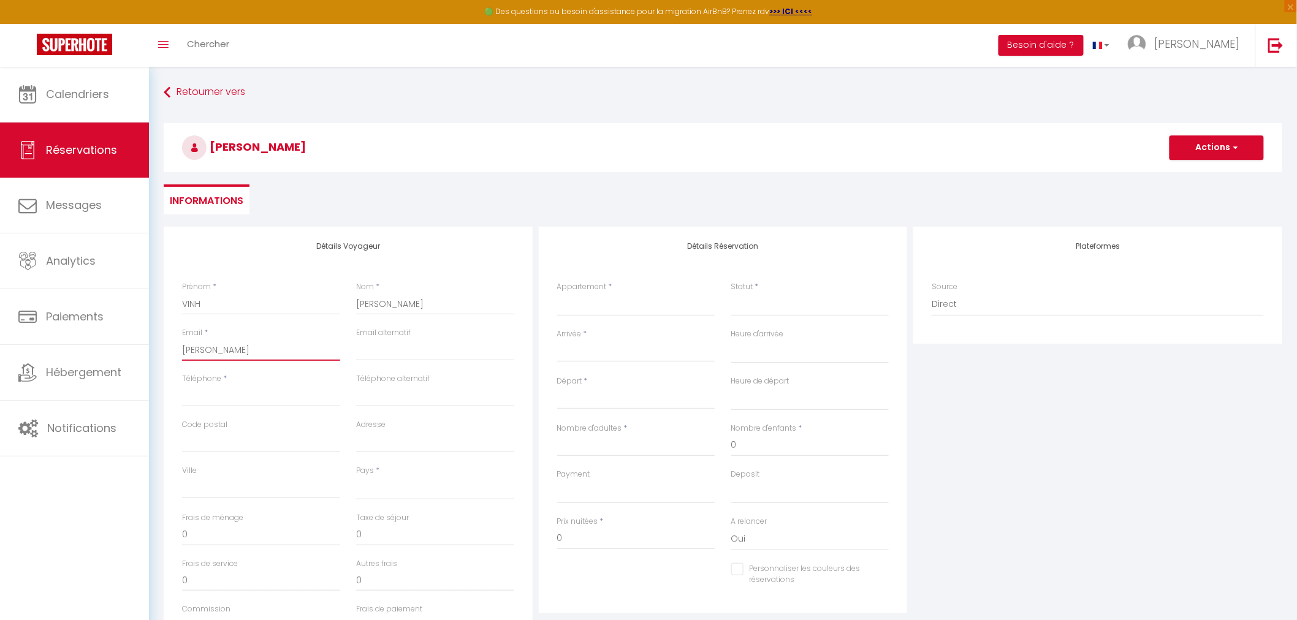
select select
checkbox input "false"
type input "melvinh"
select select
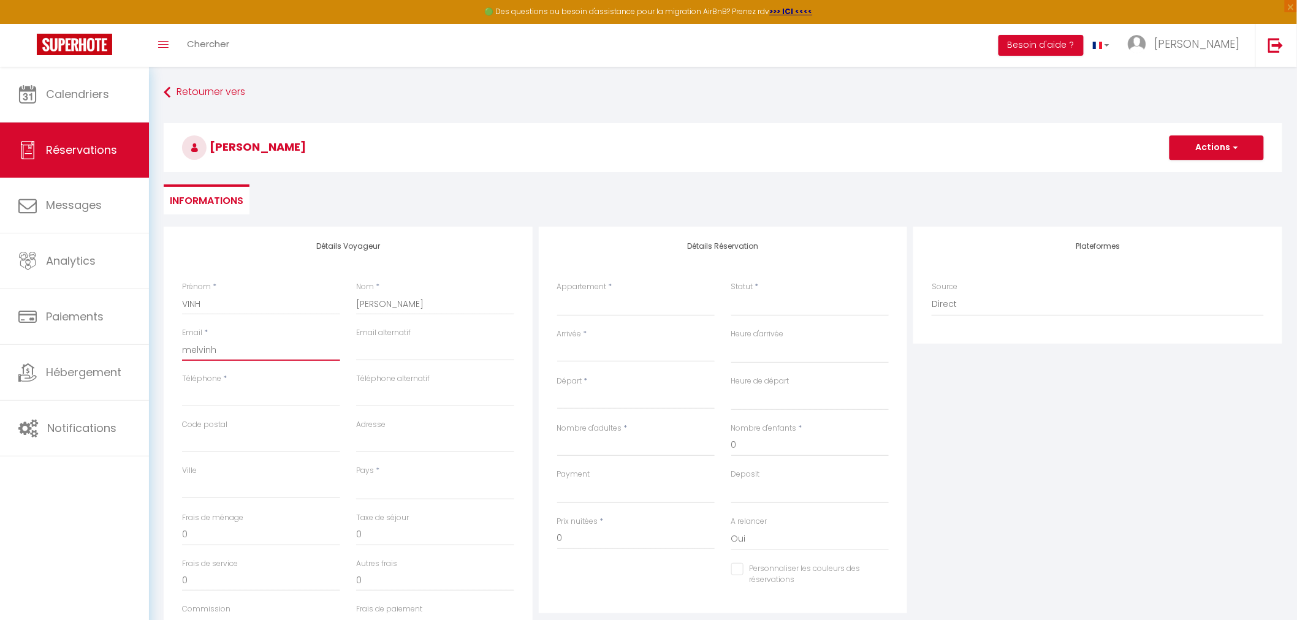
select select
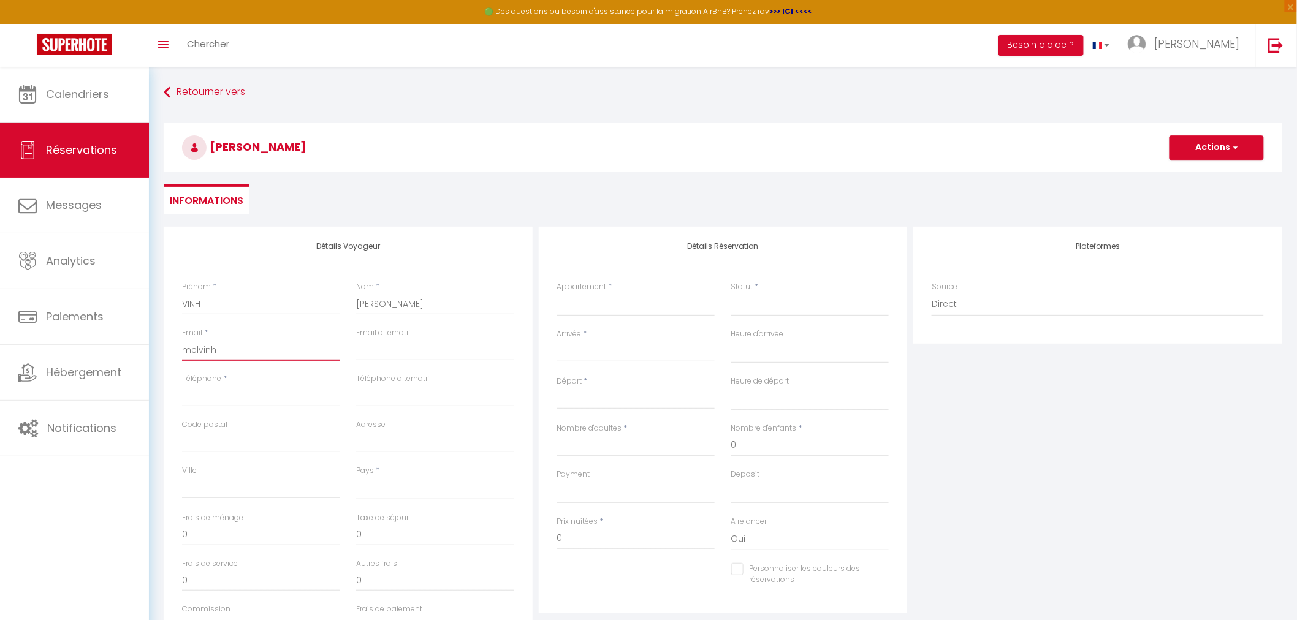
checkbox input "false"
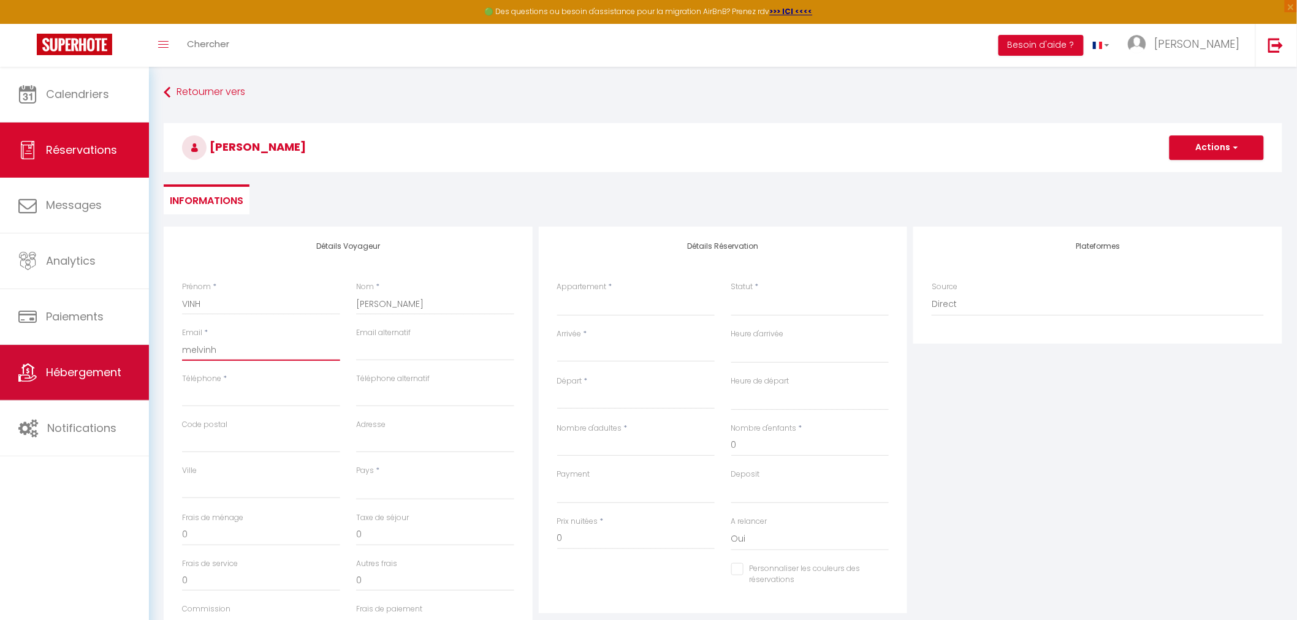
drag, startPoint x: 237, startPoint y: 348, endPoint x: 139, endPoint y: 346, distance: 97.5
click at [139, 346] on div "🟢 Des questions ou besoin d'assistance pour la migration AirBnB? Prenez rdv >>>…" at bounding box center [648, 409] width 1297 height 684
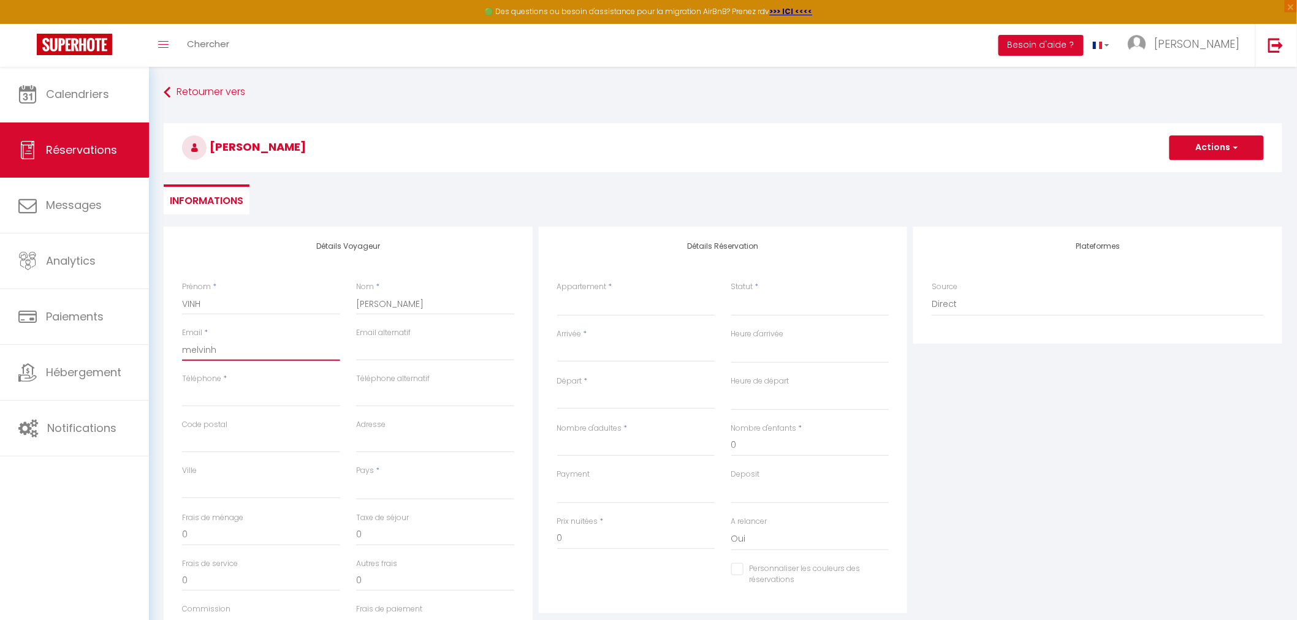
paste input "@[DOMAIN_NAME]"
click at [273, 397] on input "Téléphone" at bounding box center [261, 396] width 158 height 22
click at [474, 397] on input "Téléphone alternatif" at bounding box center [435, 396] width 158 height 22
click at [238, 441] on input "Code postal" at bounding box center [261, 442] width 158 height 22
drag, startPoint x: 394, startPoint y: 440, endPoint x: 332, endPoint y: 437, distance: 61.4
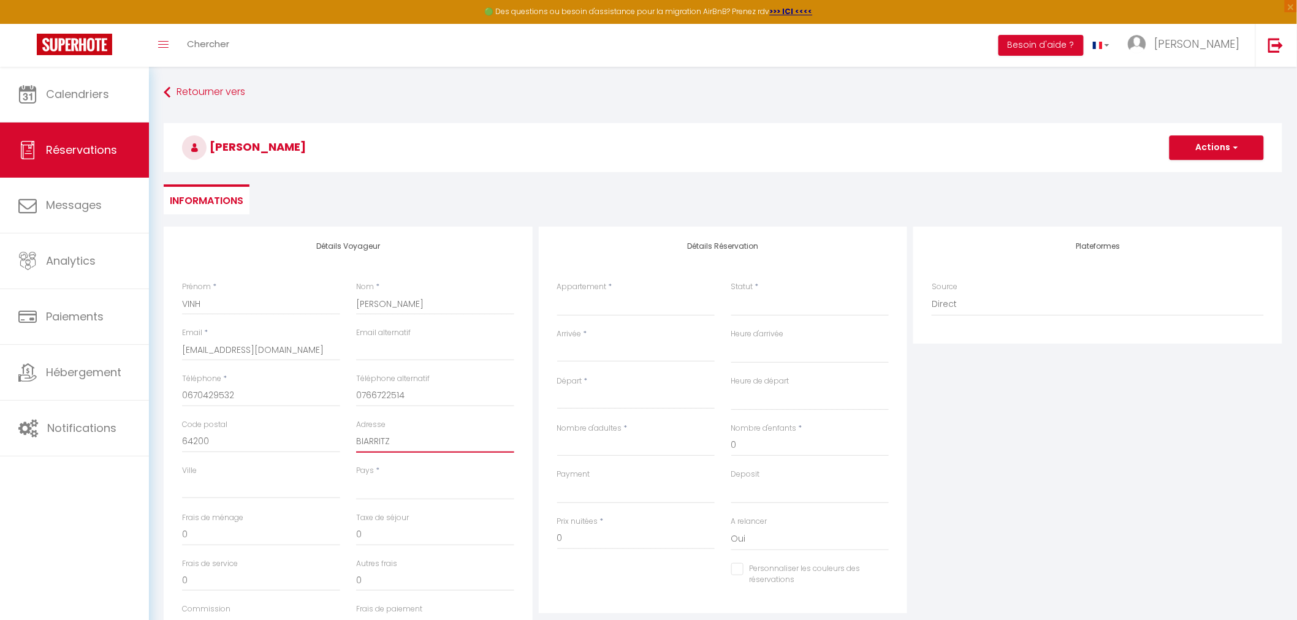
click at [332, 437] on div "Code postal 64200 Adresse [GEOGRAPHIC_DATA]" at bounding box center [348, 442] width 348 height 46
click at [298, 483] on input "Ville" at bounding box center [261, 488] width 158 height 22
click at [384, 483] on select "[GEOGRAPHIC_DATA] [GEOGRAPHIC_DATA] [GEOGRAPHIC_DATA] [GEOGRAPHIC_DATA] [GEOGRA…" at bounding box center [435, 488] width 158 height 23
click at [356, 477] on select "[GEOGRAPHIC_DATA] [GEOGRAPHIC_DATA] [GEOGRAPHIC_DATA] [GEOGRAPHIC_DATA] [GEOGRA…" at bounding box center [435, 488] width 158 height 23
drag, startPoint x: 261, startPoint y: 489, endPoint x: 150, endPoint y: 487, distance: 111.0
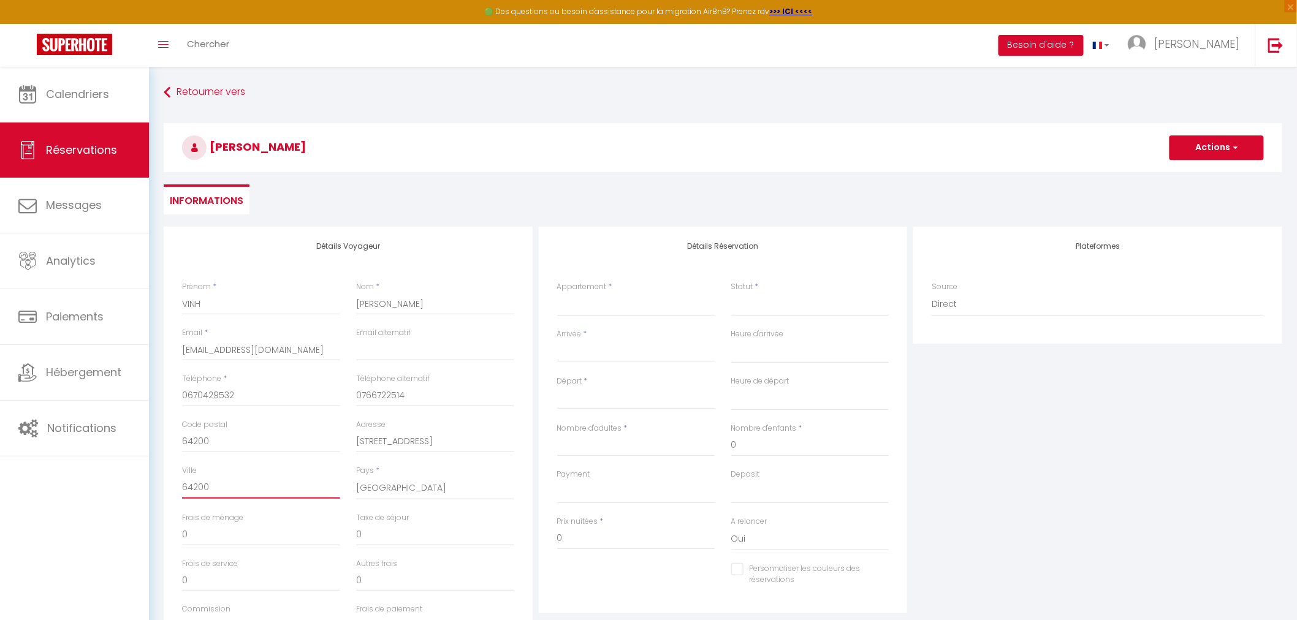
click at [150, 487] on div "Retourner vers [GEOGRAPHIC_DATA][PERSON_NAME] HONG Actions Enregistrer Actions …" at bounding box center [723, 409] width 1148 height 684
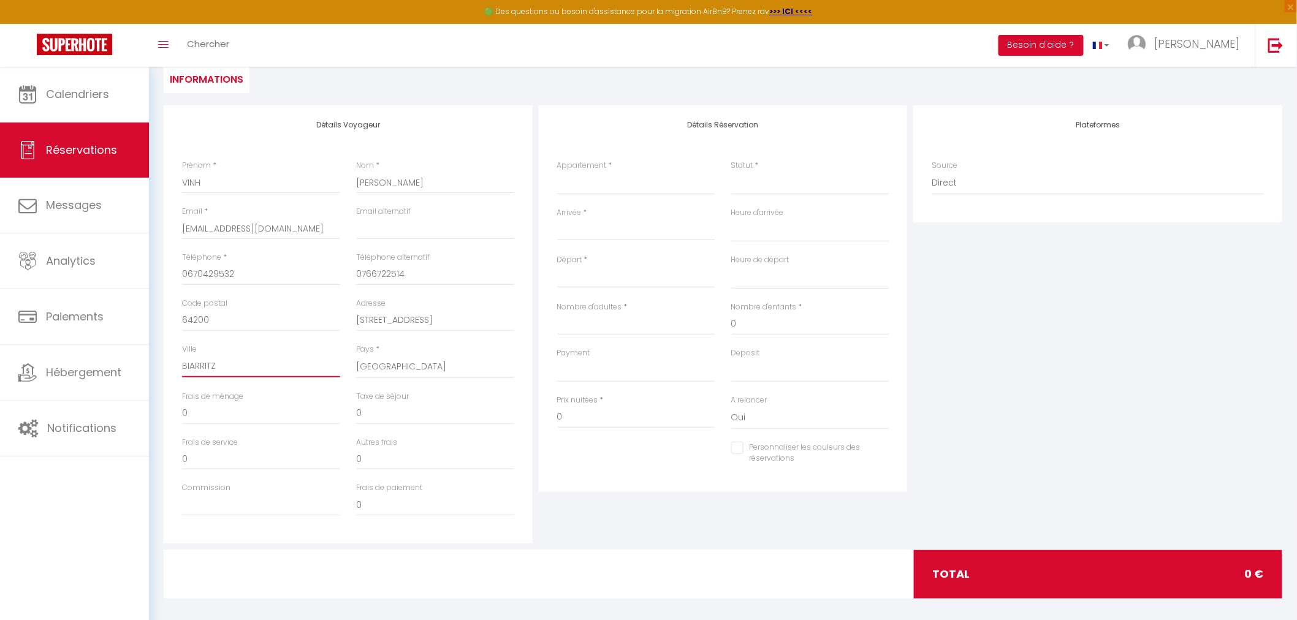
scroll to position [130, 0]
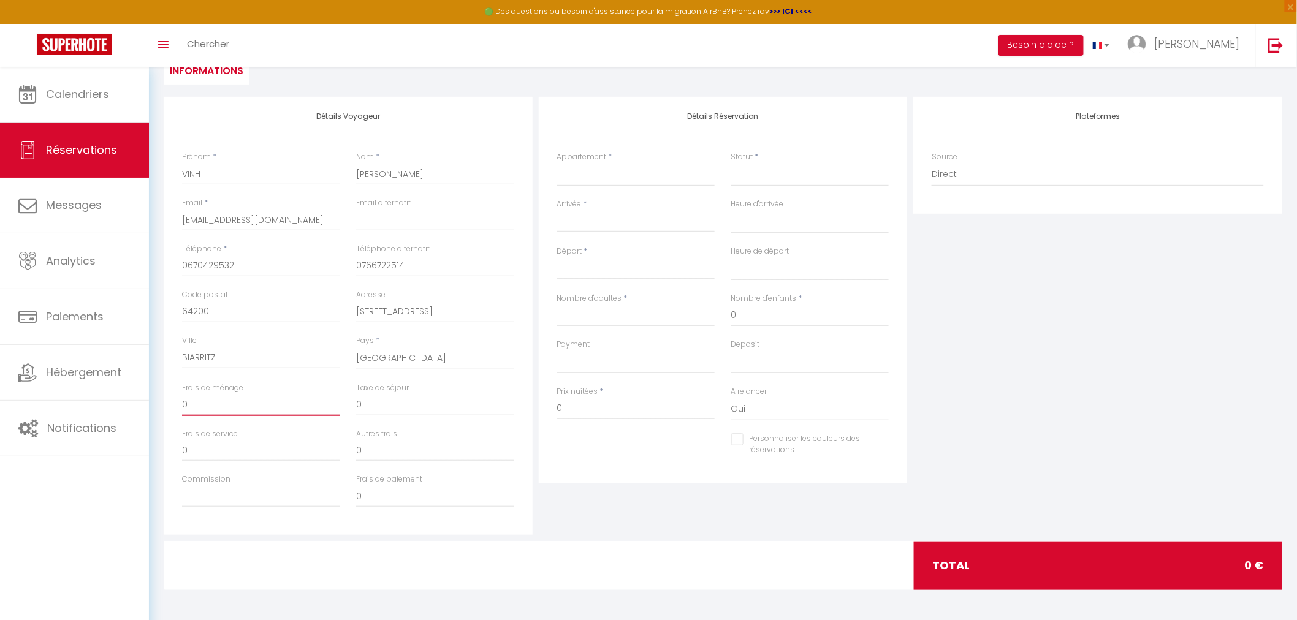
click at [190, 406] on input "0" at bounding box center [261, 405] width 158 height 22
click at [601, 364] on select "OK KO" at bounding box center [636, 362] width 158 height 23
click at [735, 161] on label "Statut" at bounding box center [742, 157] width 22 height 12
click at [735, 163] on select "Confirmé Non Confirmé [PERSON_NAME] par le voyageur No Show Request" at bounding box center [810, 174] width 158 height 23
click at [743, 365] on select "OK KO" at bounding box center [810, 362] width 158 height 23
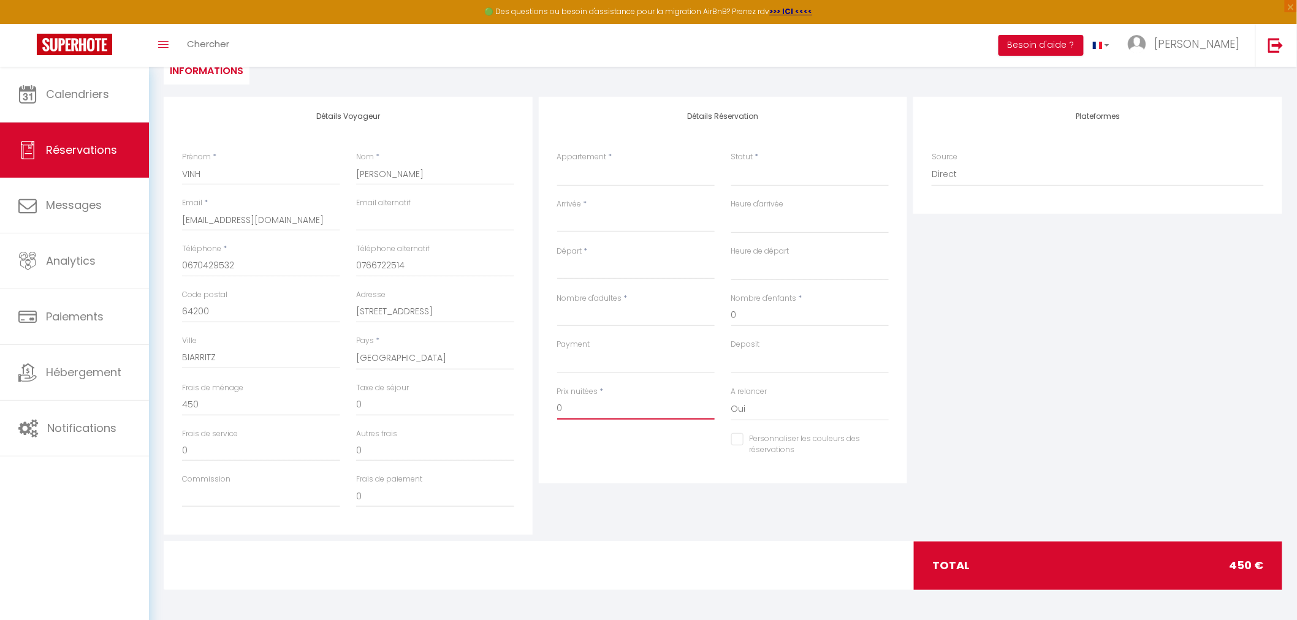
click at [600, 415] on input "0" at bounding box center [636, 409] width 158 height 22
click at [621, 451] on div "Personnaliser les couleurs des réservations #D7092E" at bounding box center [723, 451] width 348 height 36
click at [609, 221] on input "Arrivée" at bounding box center [636, 223] width 158 height 16
click at [573, 367] on span "19" at bounding box center [571, 366] width 26 height 25
click at [747, 226] on select "00:00 00:30 01:00 01:30 02:00 02:30 03:00 03:30 04:00 04:30 05:00 05:30 06:00 0…" at bounding box center [810, 221] width 158 height 23
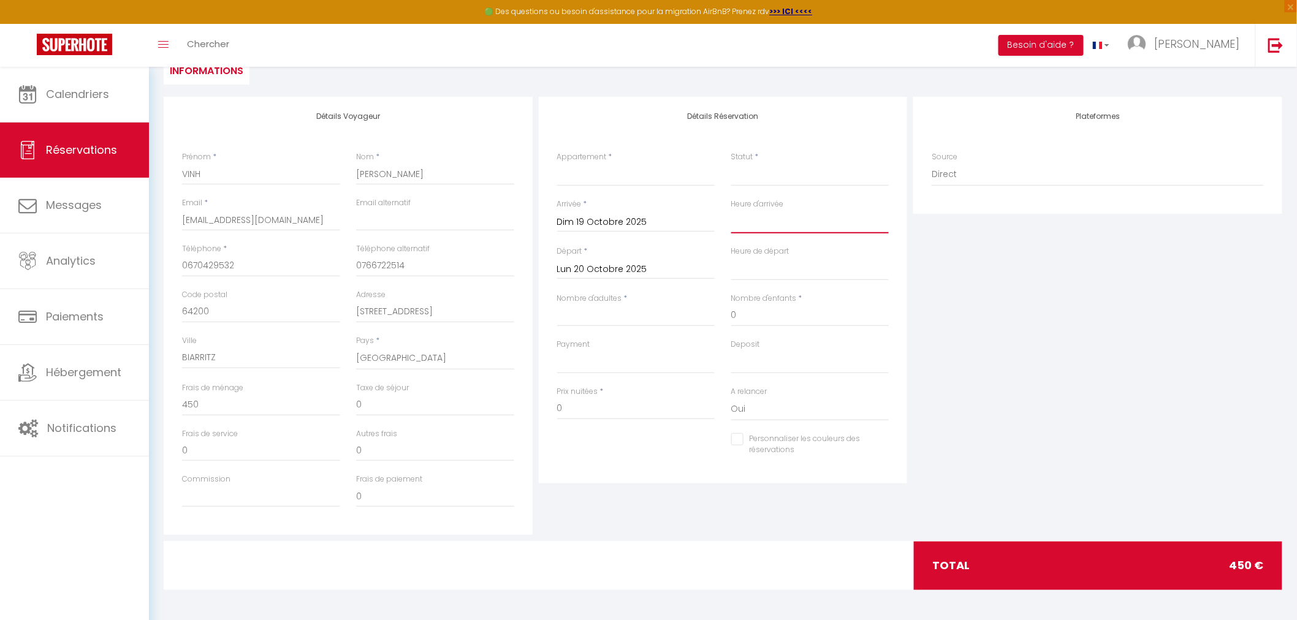
click at [731, 210] on select "00:00 00:30 01:00 01:30 02:00 02:30 03:00 03:30 04:00 04:30 05:00 05:30 06:00 0…" at bounding box center [810, 221] width 158 height 23
click at [646, 268] on input "Lun 20 Octobre 2025" at bounding box center [636, 270] width 158 height 16
click at [567, 434] on span "26" at bounding box center [571, 437] width 26 height 25
click at [741, 276] on select "00:00 00:30 01:00 01:30 02:00 02:30 03:00 03:30 04:00 04:30 05:00 05:30 06:00 0…" at bounding box center [810, 269] width 158 height 23
click at [731, 258] on select "00:00 00:30 01:00 01:30 02:00 02:30 03:00 03:30 04:00 04:30 05:00 05:30 06:00 0…" at bounding box center [810, 269] width 158 height 23
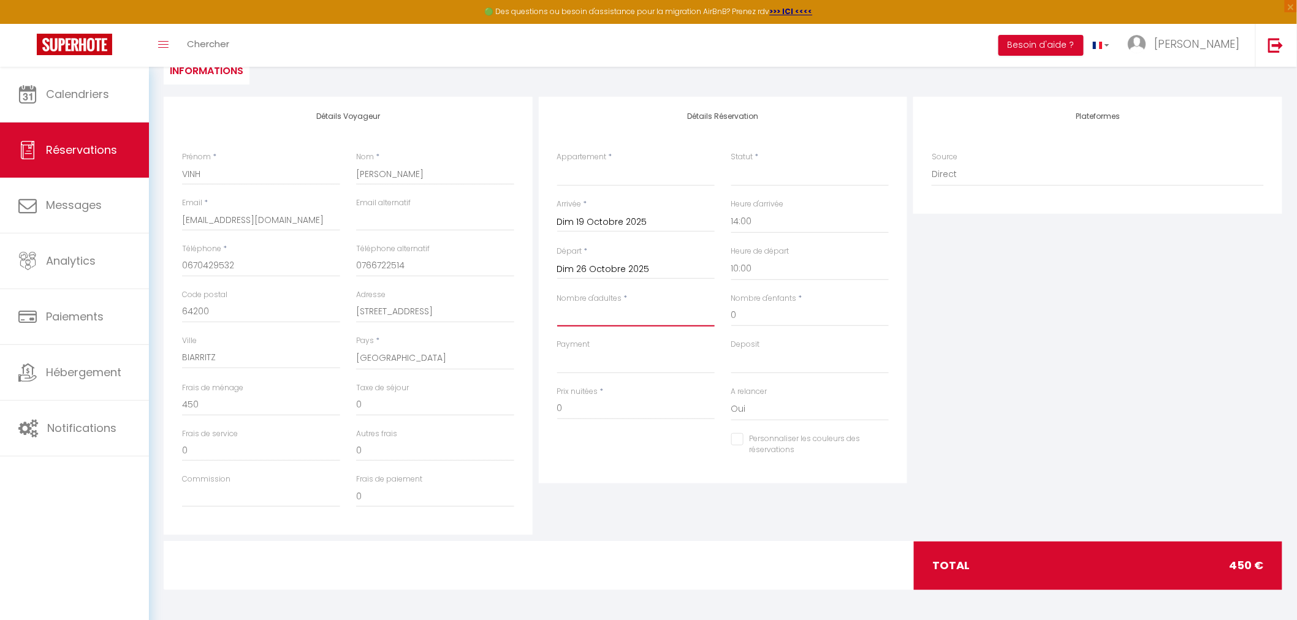
click at [658, 316] on input "Nombre d'adultes" at bounding box center [636, 316] width 158 height 22
drag, startPoint x: 738, startPoint y: 318, endPoint x: 731, endPoint y: 317, distance: 6.8
click at [731, 317] on input "0" at bounding box center [810, 316] width 158 height 22
click at [905, 368] on div "Détails Réservation Appartement * Villa Vitriccia Statut * Confirmé Non Confirm…" at bounding box center [723, 290] width 369 height 387
click at [627, 174] on select "Villa Vitriccia" at bounding box center [636, 174] width 158 height 23
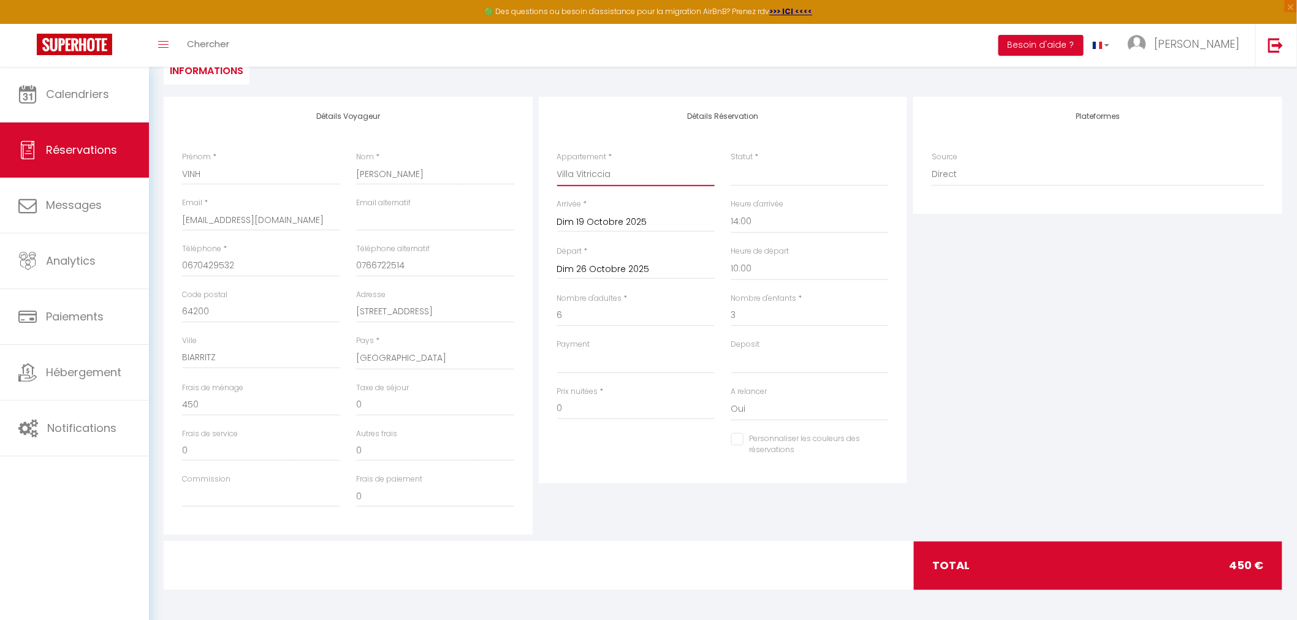
click at [557, 163] on select "Villa Vitriccia" at bounding box center [636, 174] width 158 height 23
click at [769, 170] on select "Confirmé Non Confirmé [PERSON_NAME] par le voyageur No Show Request" at bounding box center [810, 174] width 158 height 23
click at [731, 163] on select "Confirmé Non Confirmé [PERSON_NAME] par le voyageur No Show Request" at bounding box center [810, 174] width 158 height 23
click at [807, 107] on div "Détails Réservation Appartement * Villa Vitriccia Statut * Confirmé Non Confirm…" at bounding box center [723, 290] width 369 height 387
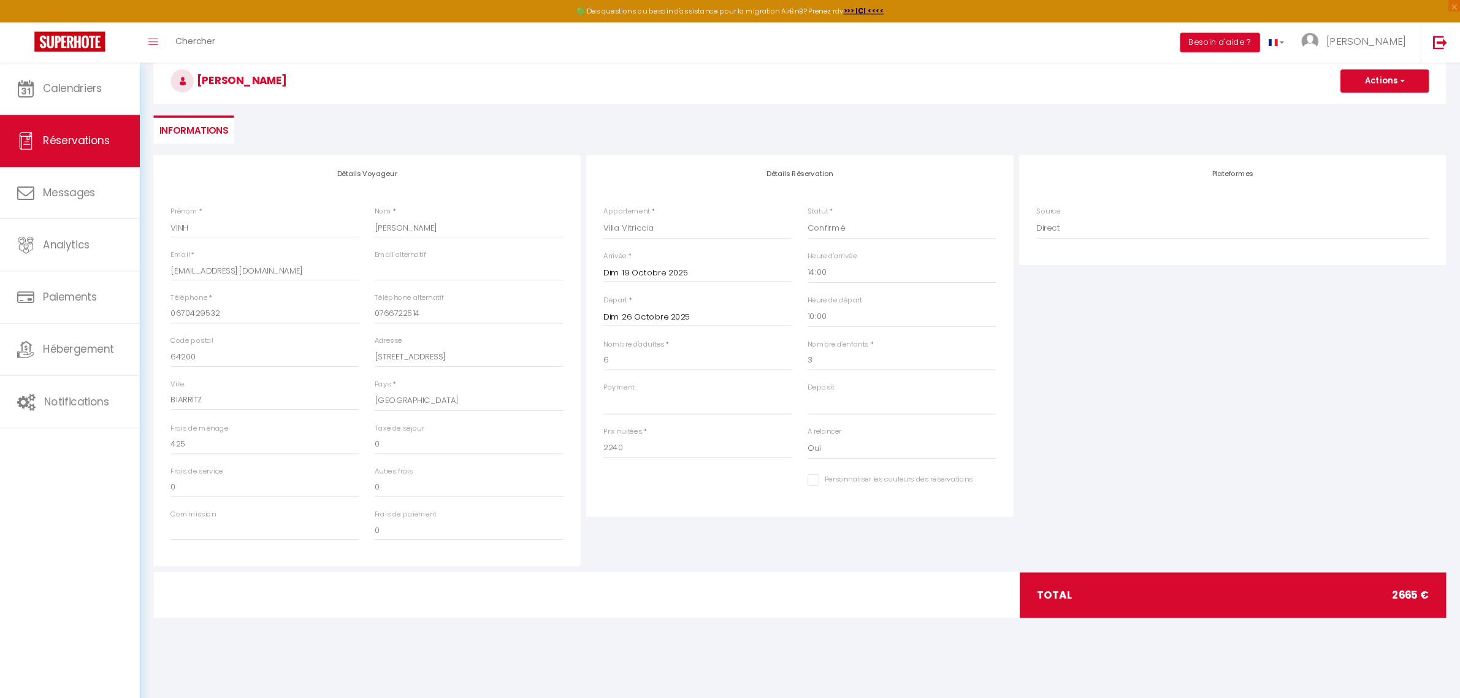
scroll to position [65, 0]
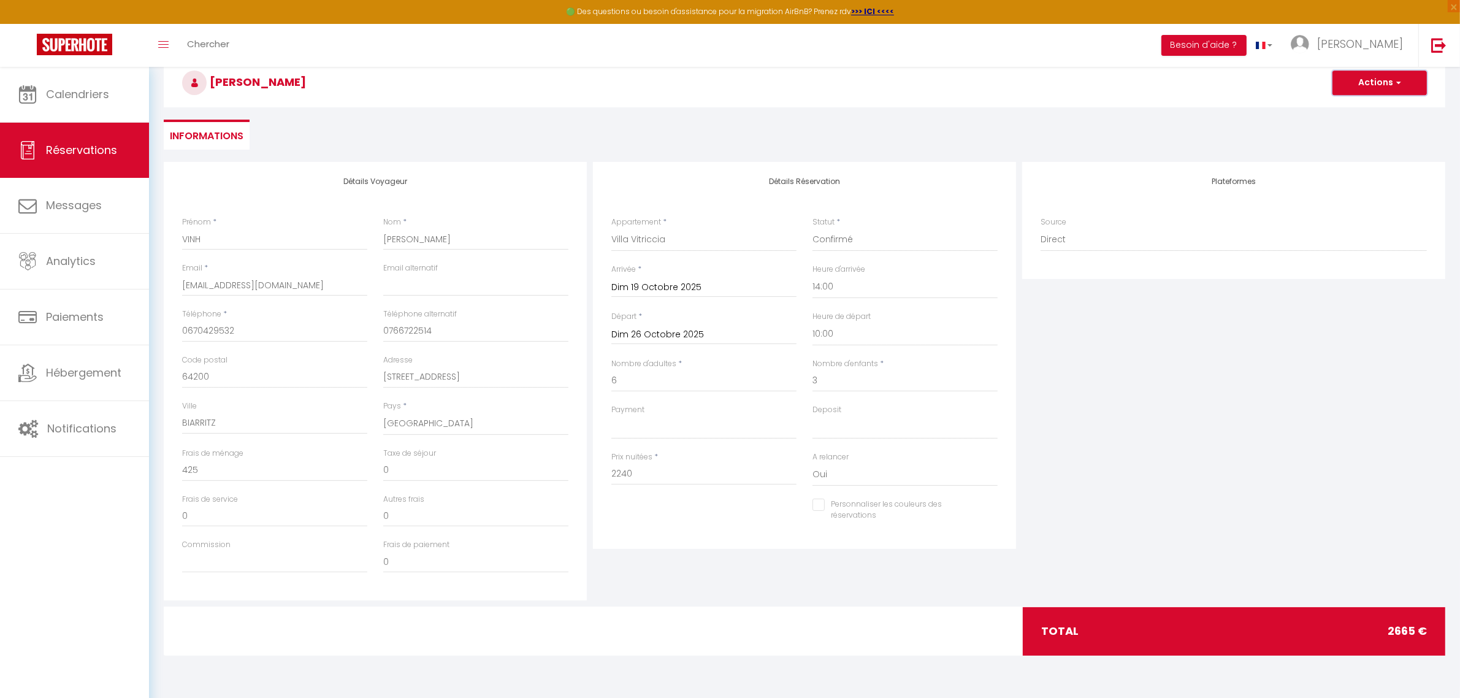
click at [1307, 91] on button "Actions" at bounding box center [1379, 83] width 94 height 25
click at [1307, 107] on link "Enregistrer" at bounding box center [1367, 110] width 97 height 16
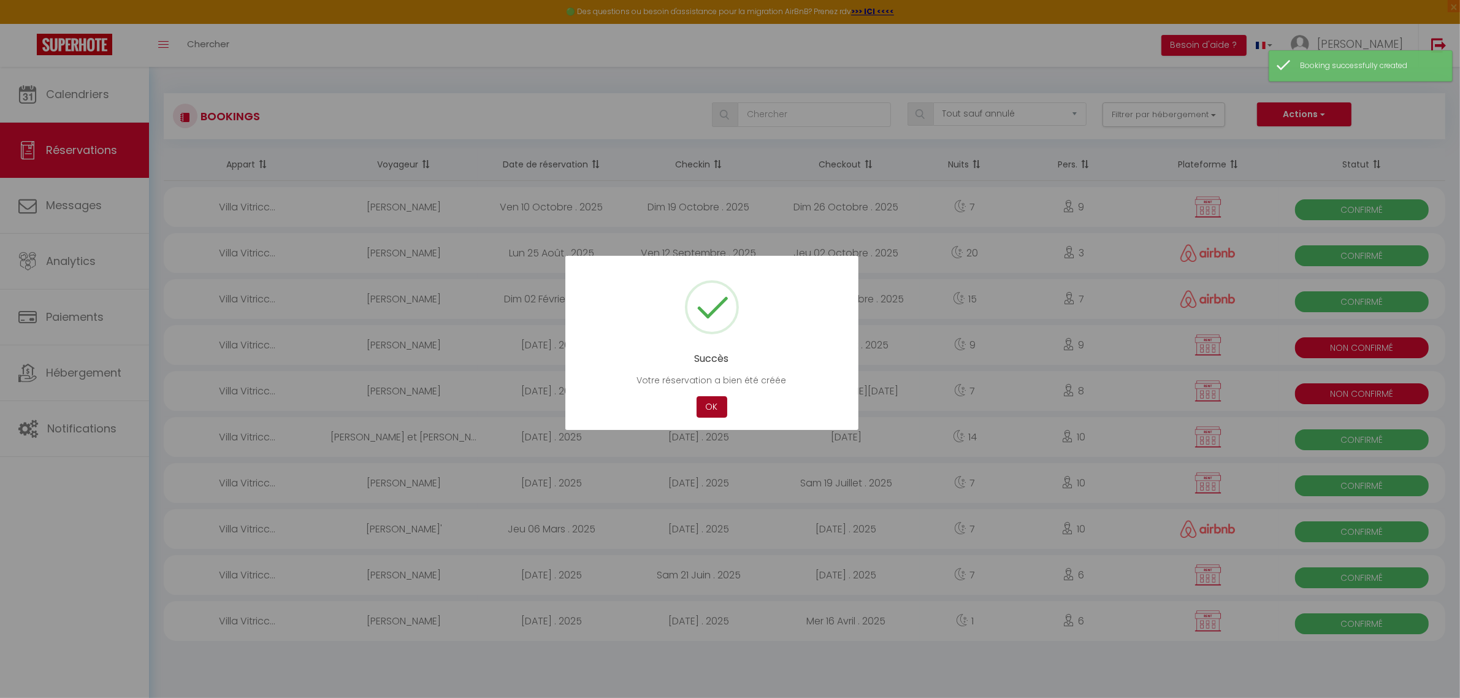
click at [711, 400] on button "OK" at bounding box center [711, 406] width 31 height 21
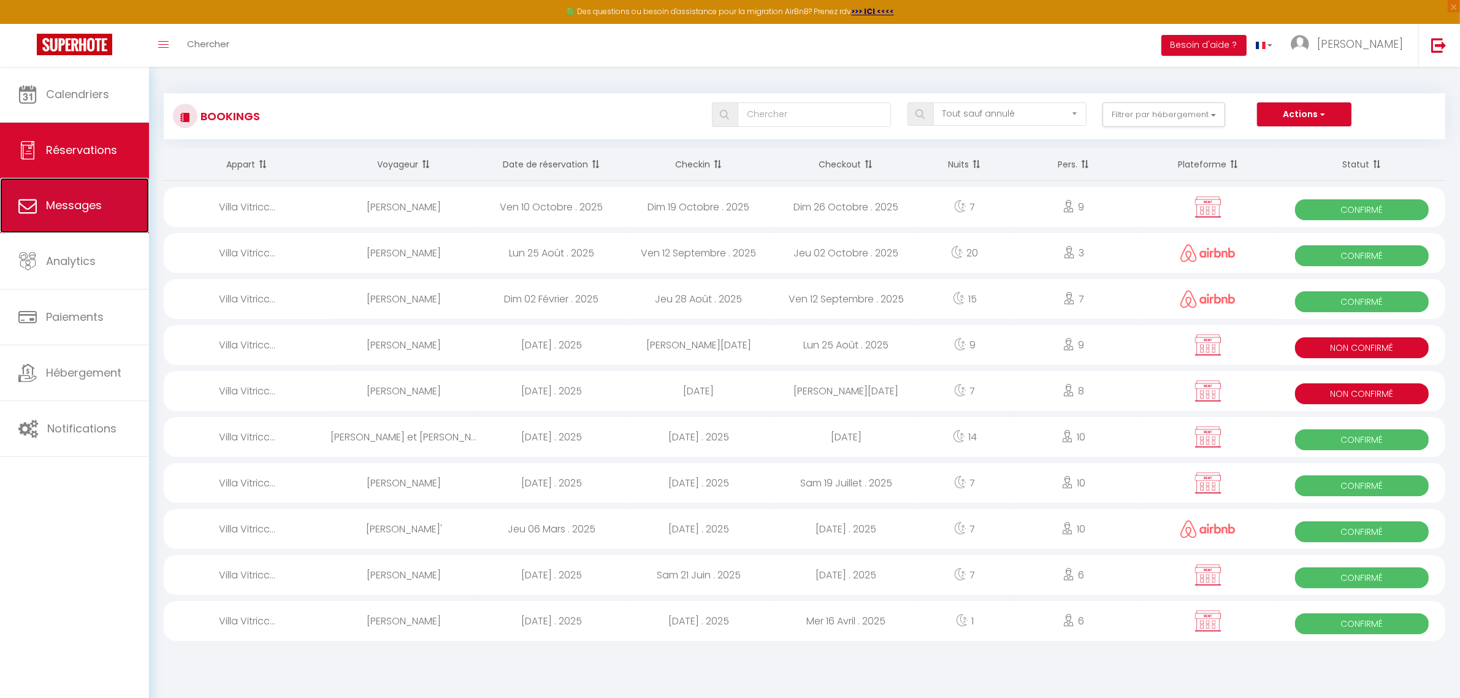
click at [63, 200] on span "Messages" at bounding box center [74, 204] width 56 height 15
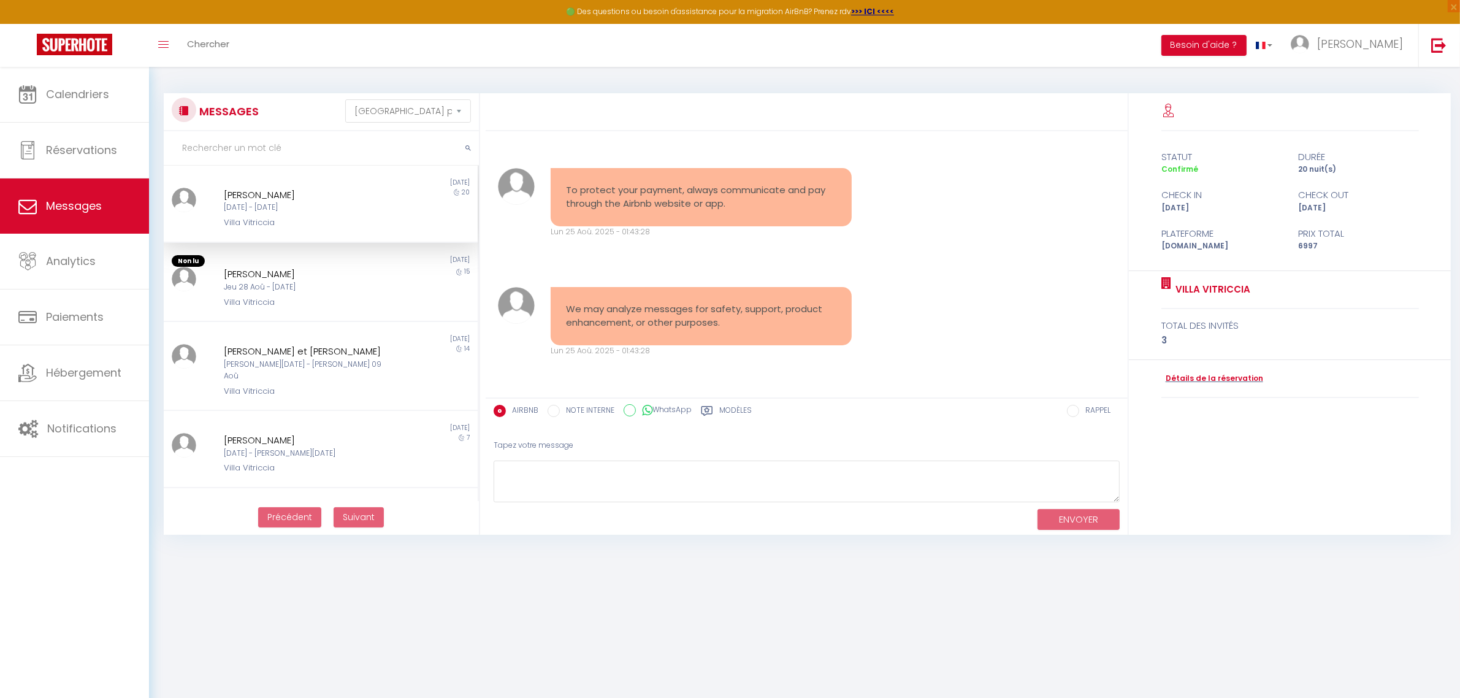
scroll to position [27917, 0]
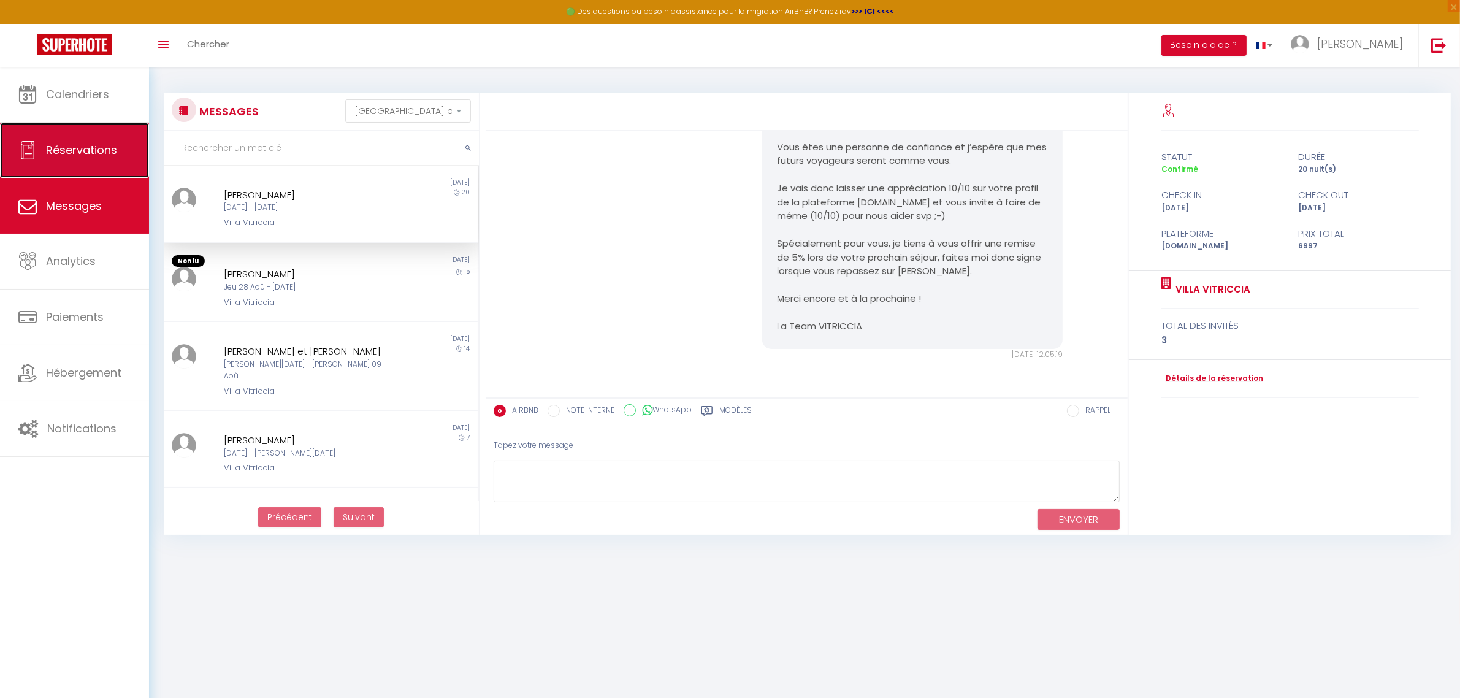
click at [80, 153] on span "Réservations" at bounding box center [81, 149] width 71 height 15
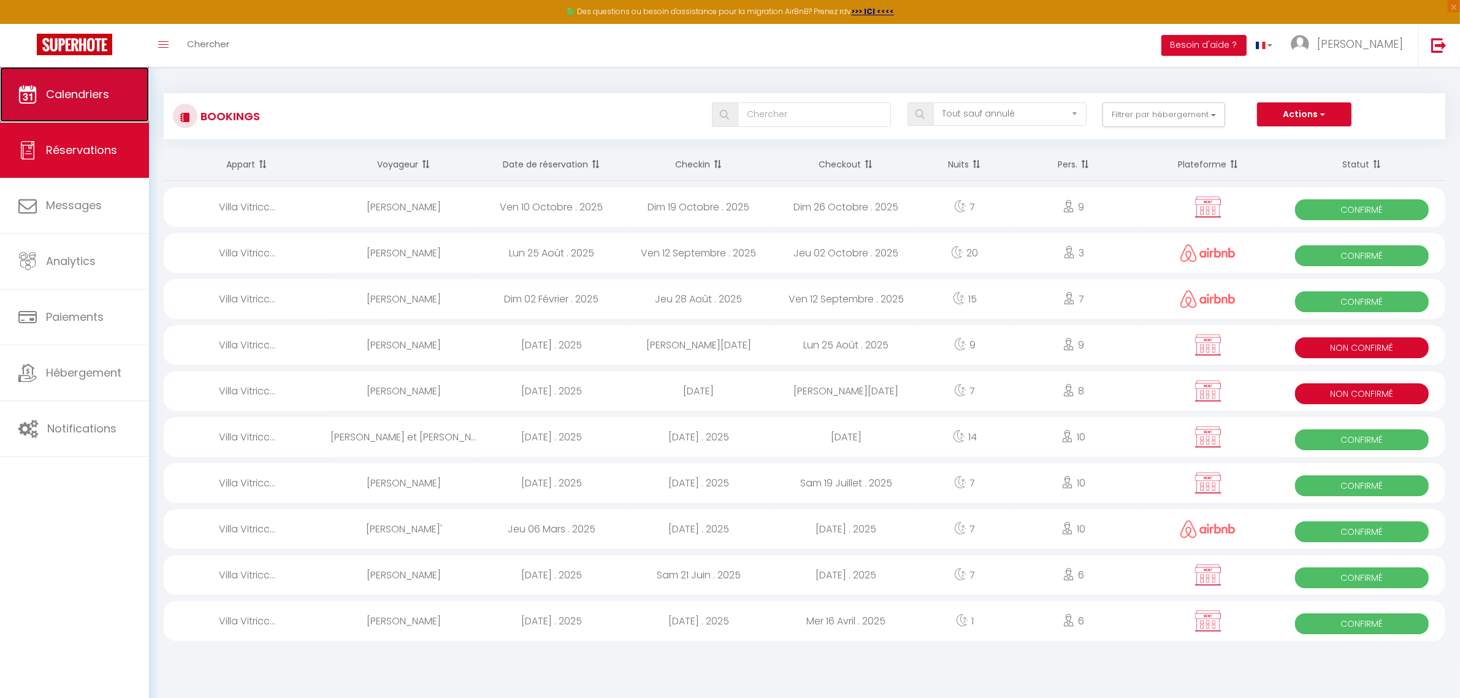
click at [85, 90] on span "Calendriers" at bounding box center [77, 93] width 63 height 15
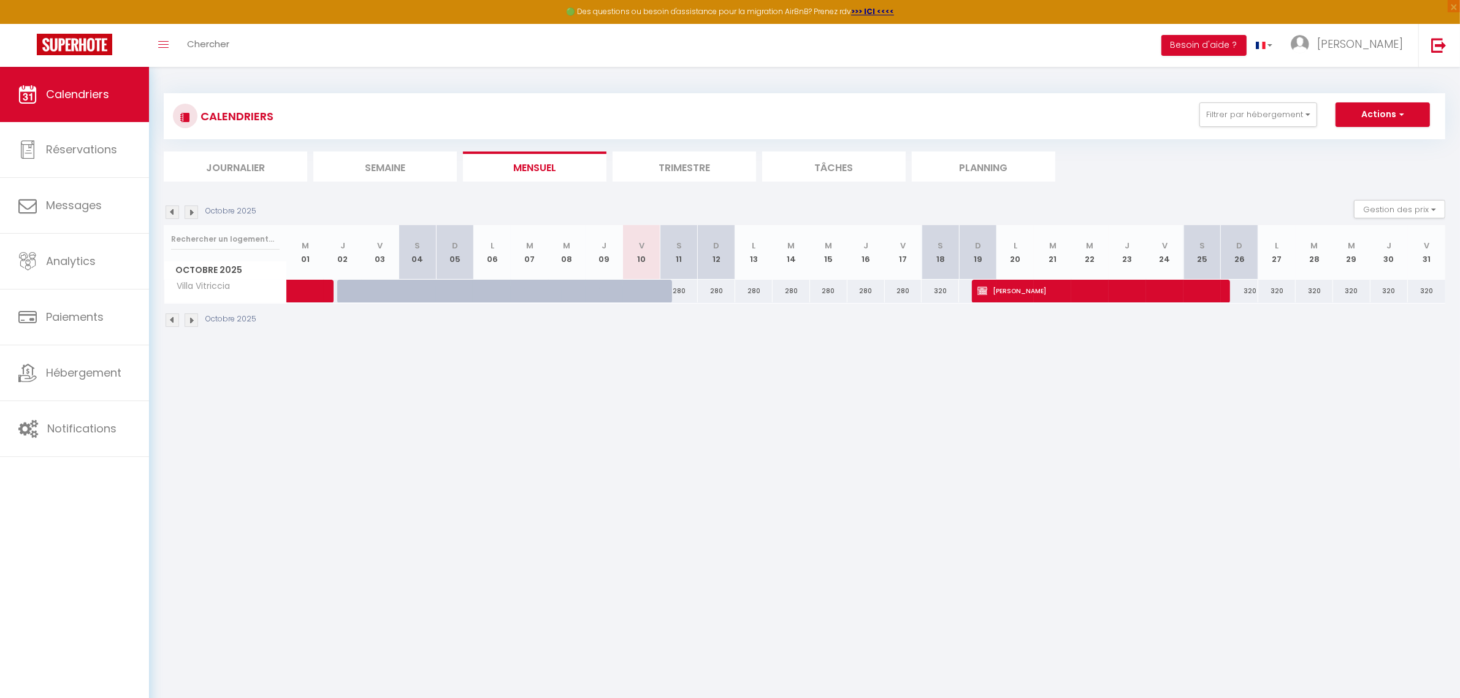
click at [834, 166] on li "Tâches" at bounding box center [833, 166] width 143 height 30
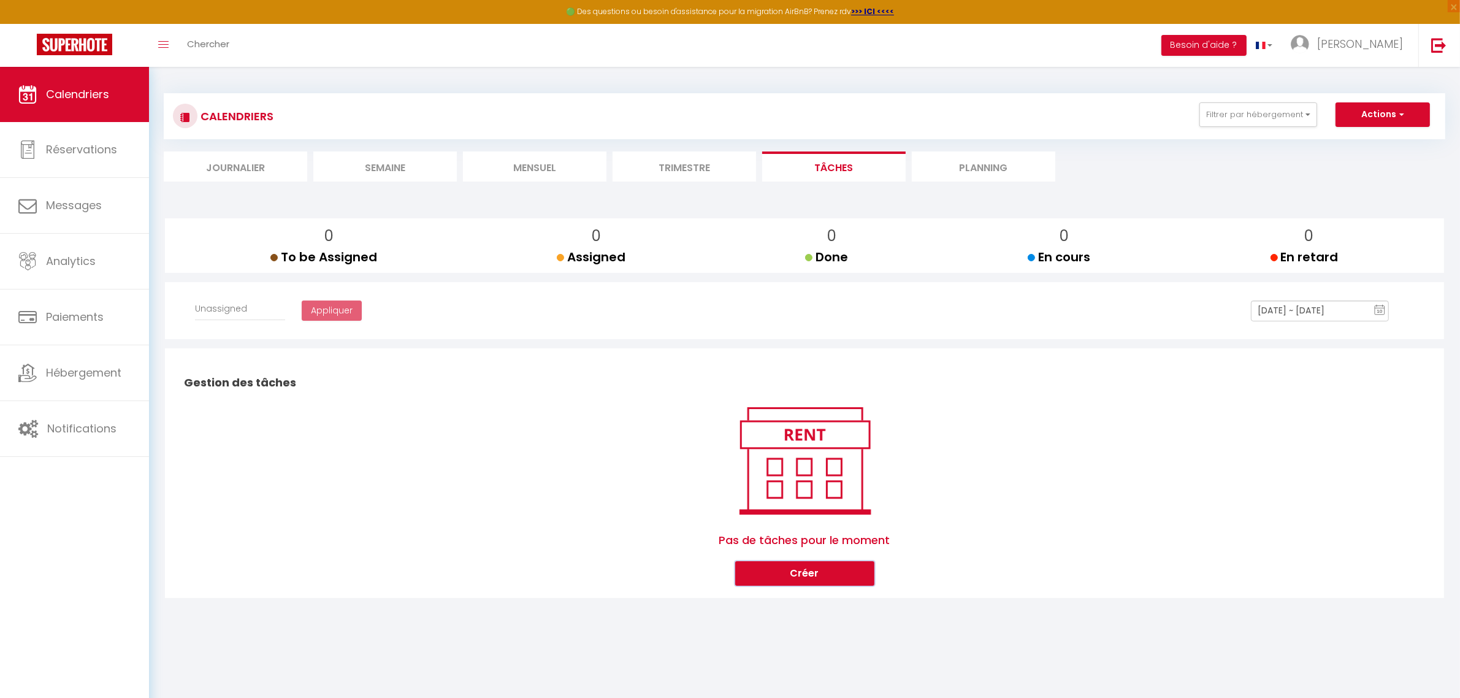
click at [826, 572] on button "Créer" at bounding box center [804, 573] width 139 height 25
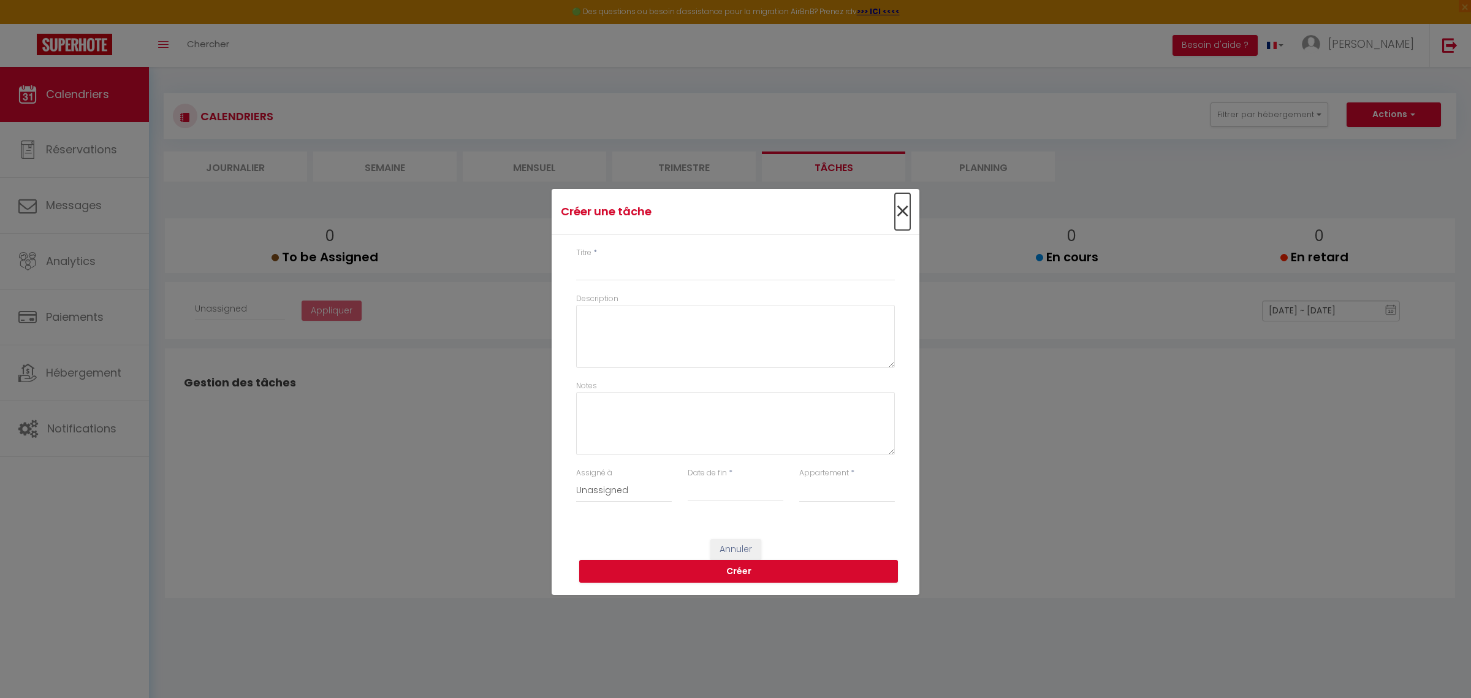
click at [897, 208] on span "×" at bounding box center [902, 211] width 15 height 37
